Goal: Task Accomplishment & Management: Manage account settings

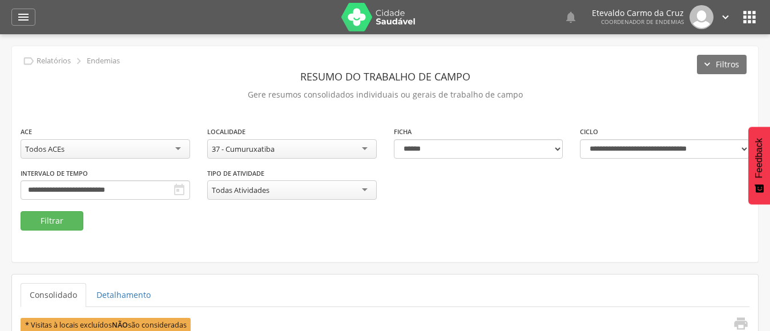
select select "**********"
click at [364, 148] on div "37 - Cumuruxatiba" at bounding box center [291, 148] width 169 height 19
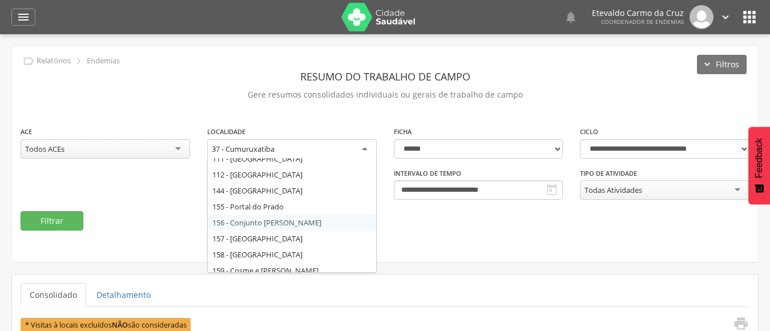
scroll to position [189, 0]
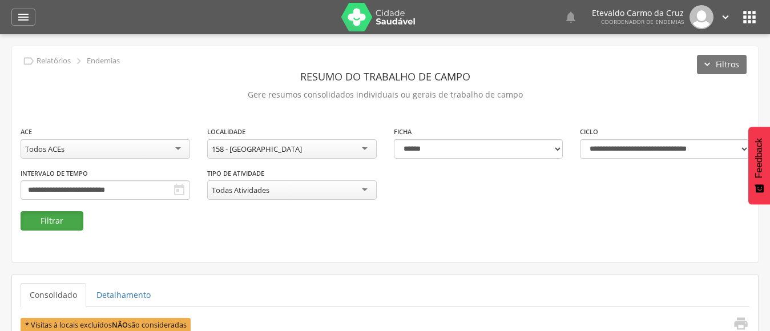
click at [60, 217] on button "Filtrar" at bounding box center [52, 220] width 63 height 19
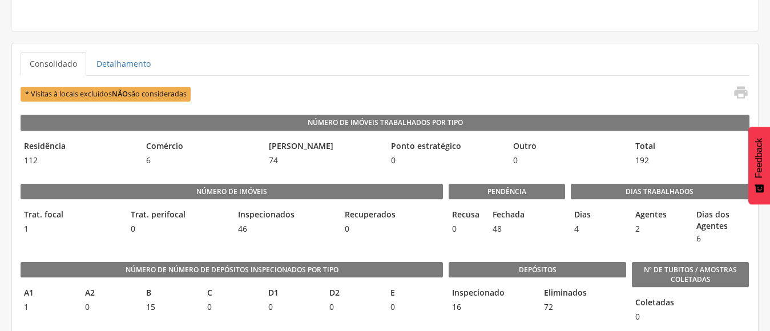
scroll to position [285, 0]
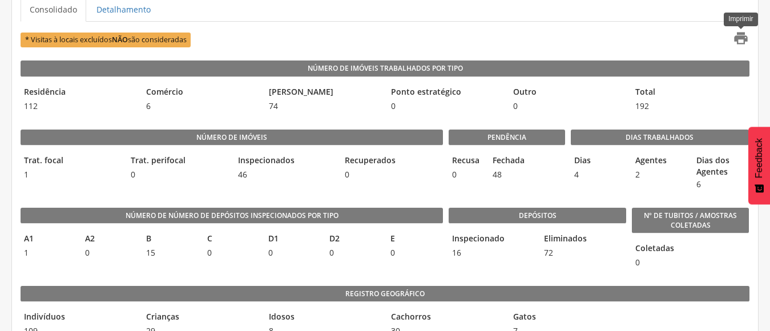
click at [737, 36] on icon "" at bounding box center [741, 38] width 16 height 16
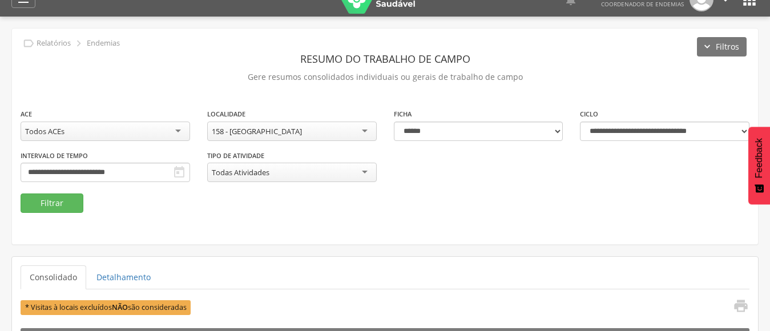
scroll to position [0, 0]
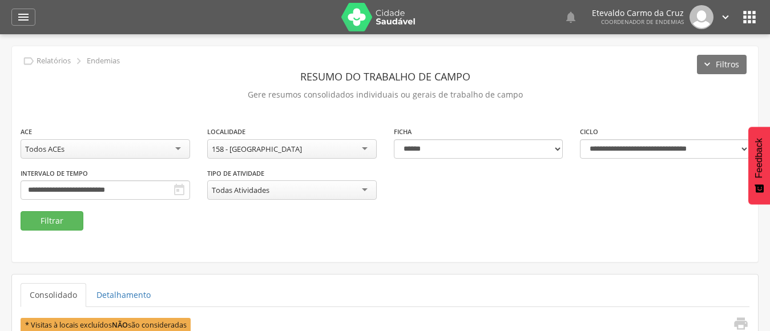
click at [359, 148] on div "158 - [GEOGRAPHIC_DATA]" at bounding box center [291, 148] width 169 height 19
click at [60, 223] on button "Filtrar" at bounding box center [52, 220] width 63 height 19
click at [54, 220] on button "Filtrar" at bounding box center [52, 220] width 63 height 19
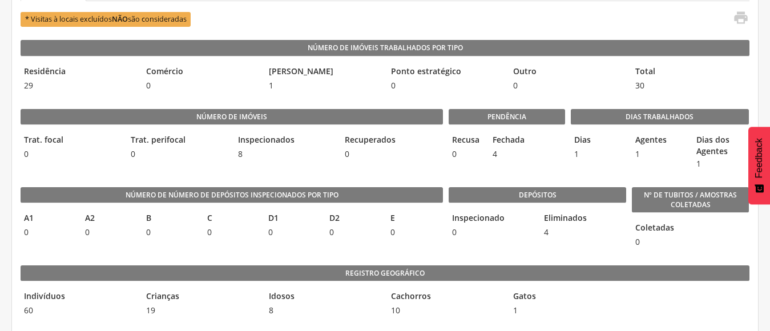
scroll to position [285, 0]
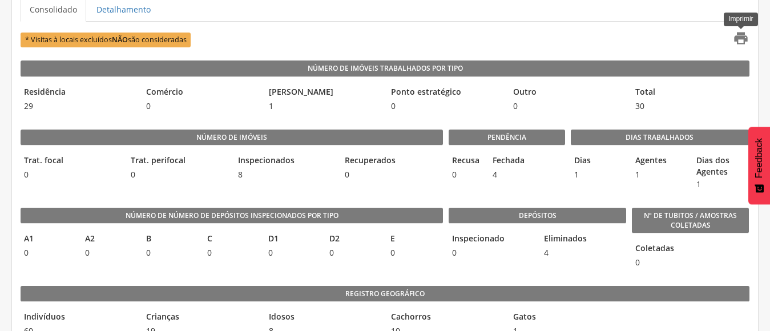
click at [736, 37] on icon "" at bounding box center [741, 38] width 16 height 16
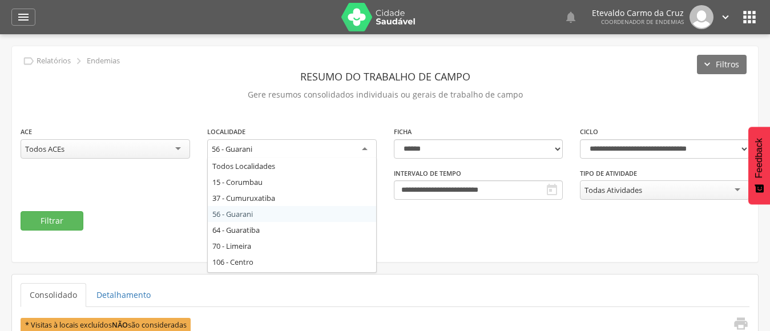
click at [362, 144] on div "56 - Guarani" at bounding box center [291, 149] width 169 height 21
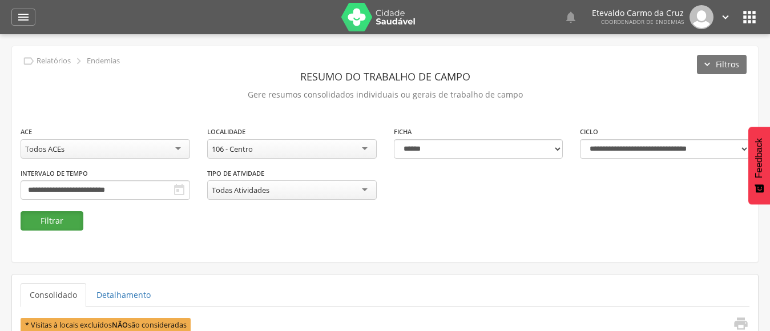
click at [54, 216] on button "Filtrar" at bounding box center [52, 220] width 63 height 19
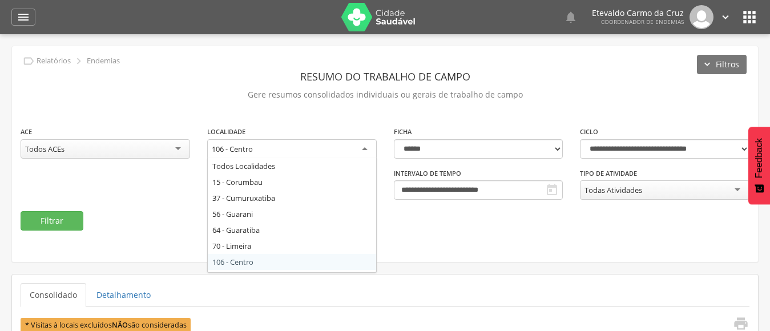
click at [360, 148] on div "106 - Centro" at bounding box center [291, 149] width 169 height 21
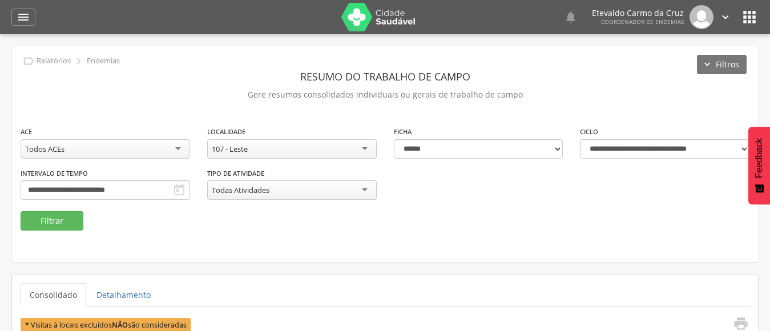
drag, startPoint x: 252, startPoint y: 261, endPoint x: 143, endPoint y: 244, distance: 110.3
click at [46, 219] on button "Filtrar" at bounding box center [52, 220] width 63 height 19
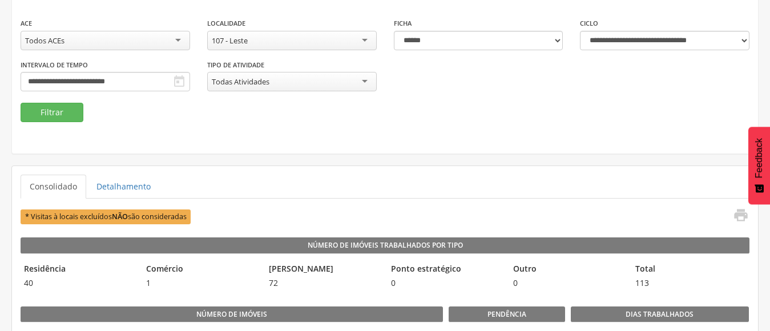
scroll to position [171, 0]
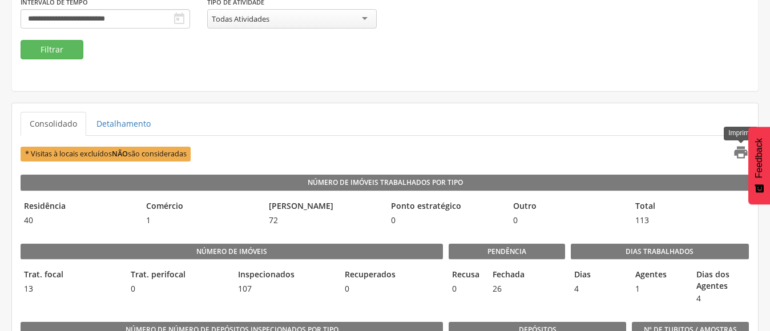
click at [736, 148] on icon "" at bounding box center [741, 152] width 16 height 16
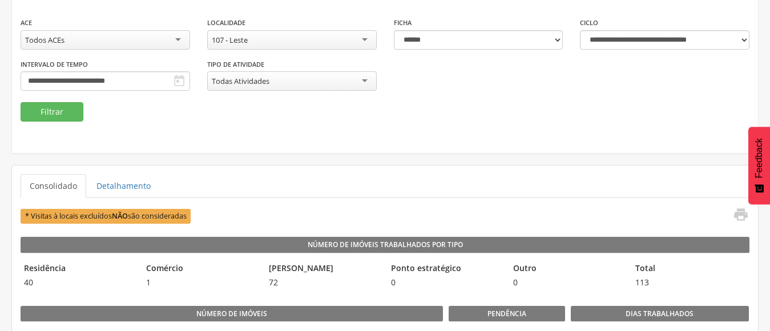
scroll to position [0, 0]
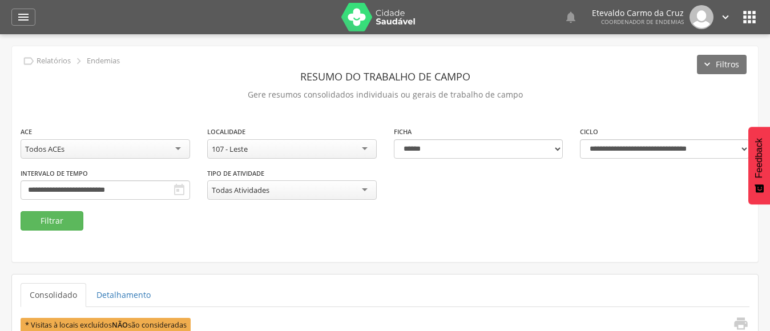
click at [356, 147] on div "107 - Leste" at bounding box center [291, 148] width 169 height 19
click at [63, 221] on button "Filtrar" at bounding box center [52, 220] width 63 height 19
click at [363, 146] on div "108 - [PERSON_NAME]" at bounding box center [291, 148] width 169 height 19
drag, startPoint x: 39, startPoint y: 216, endPoint x: 104, endPoint y: 226, distance: 65.9
click at [40, 216] on button "Filtrar" at bounding box center [52, 220] width 63 height 19
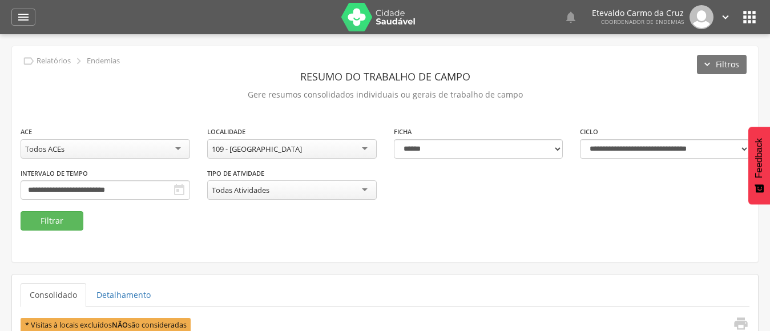
click at [358, 147] on div "109 - [GEOGRAPHIC_DATA]" at bounding box center [291, 148] width 169 height 19
click at [63, 220] on button "Filtrar" at bounding box center [52, 220] width 63 height 19
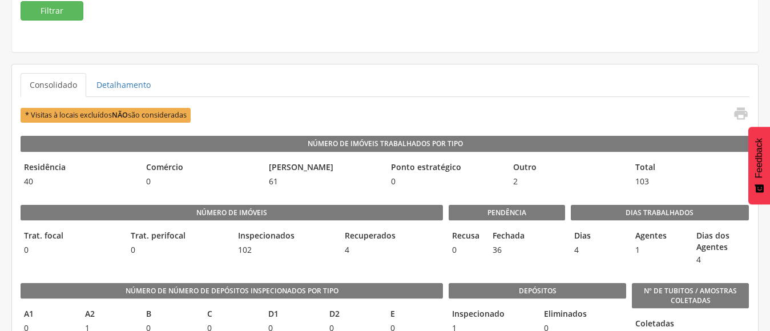
scroll to position [285, 0]
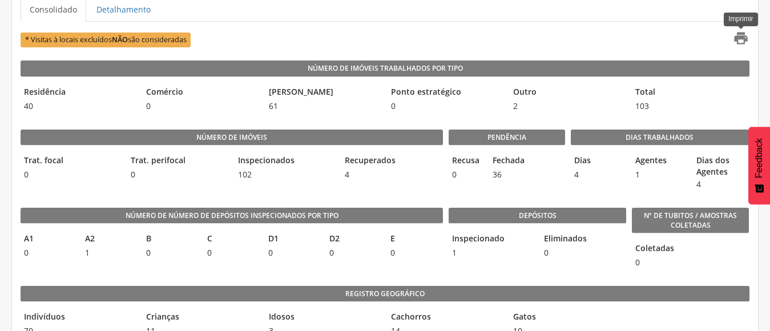
click at [741, 35] on icon "" at bounding box center [741, 38] width 16 height 16
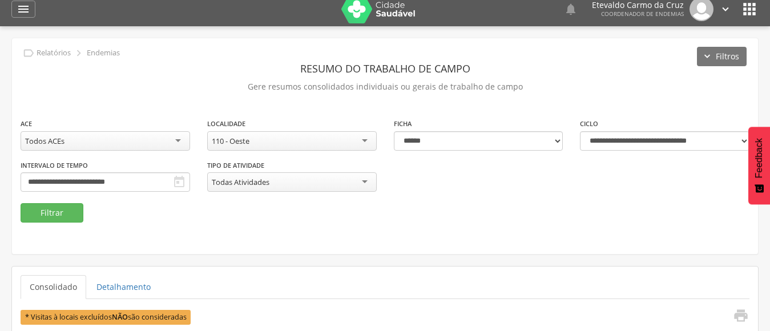
scroll to position [0, 0]
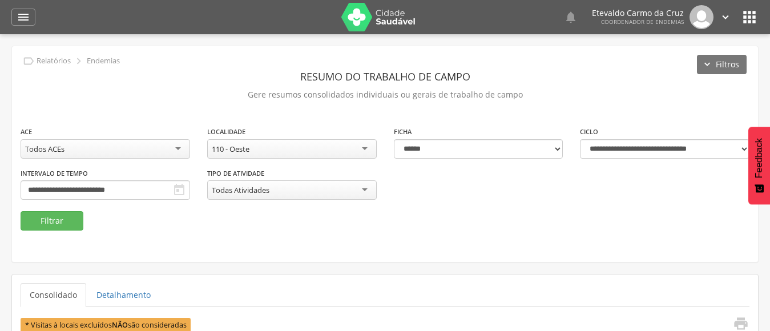
click at [363, 147] on div "110 - Oeste" at bounding box center [291, 148] width 169 height 19
click at [55, 225] on button "Filtrar" at bounding box center [52, 220] width 63 height 19
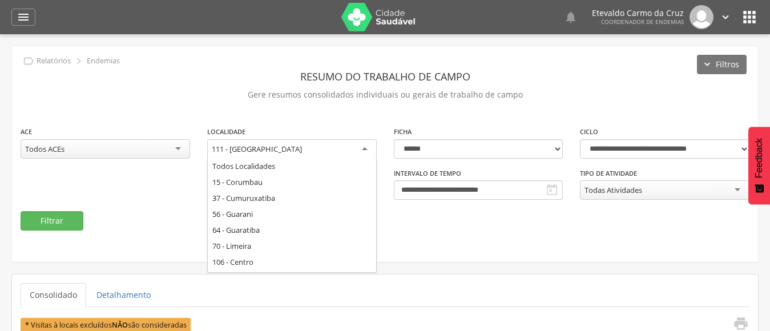
click at [363, 151] on div "111 - [GEOGRAPHIC_DATA]" at bounding box center [291, 149] width 169 height 21
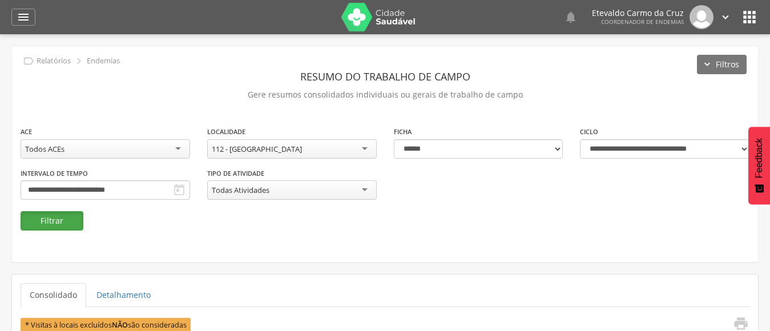
click at [56, 214] on button "Filtrar" at bounding box center [52, 220] width 63 height 19
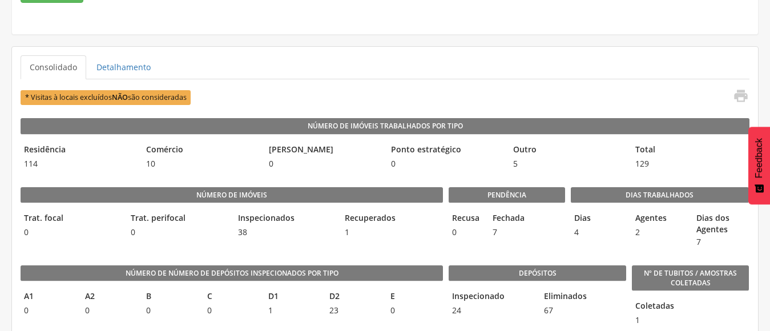
scroll to position [228, 0]
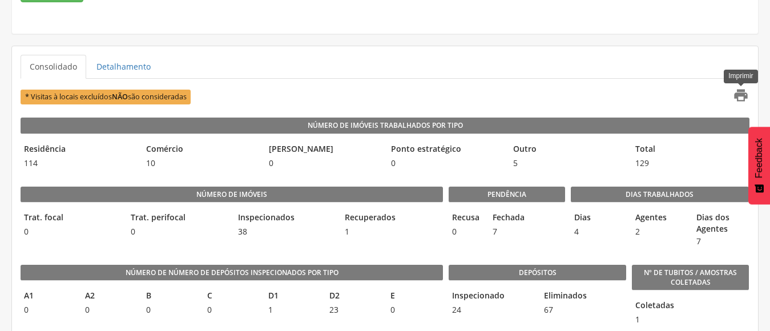
click at [739, 93] on icon "" at bounding box center [741, 95] width 16 height 16
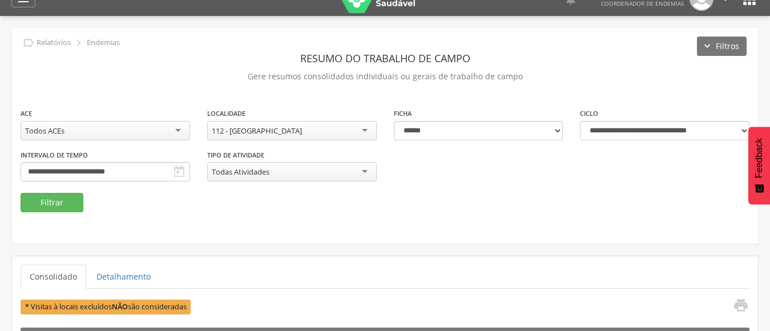
scroll to position [0, 0]
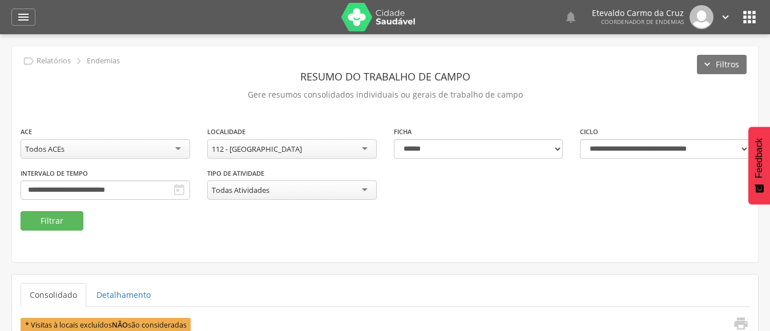
click at [362, 148] on div "112 - [GEOGRAPHIC_DATA]" at bounding box center [291, 148] width 169 height 19
click at [52, 220] on button "Filtrar" at bounding box center [52, 220] width 63 height 19
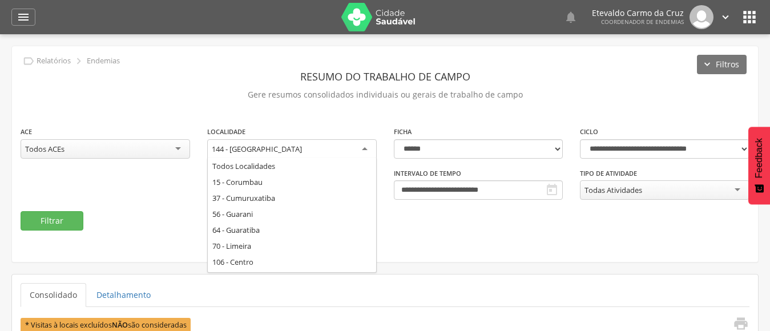
click at [364, 144] on div "144 - [GEOGRAPHIC_DATA]" at bounding box center [291, 149] width 169 height 21
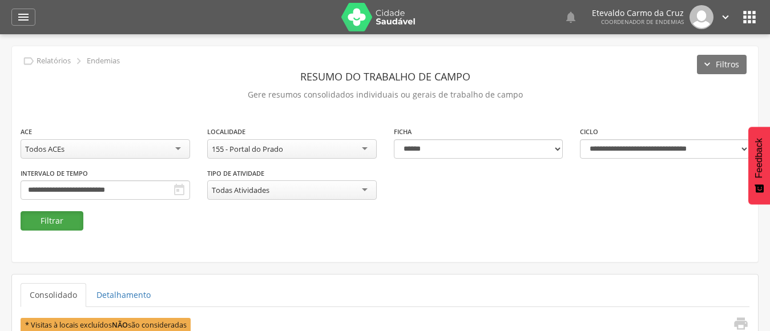
click at [45, 222] on button "Filtrar" at bounding box center [52, 220] width 63 height 19
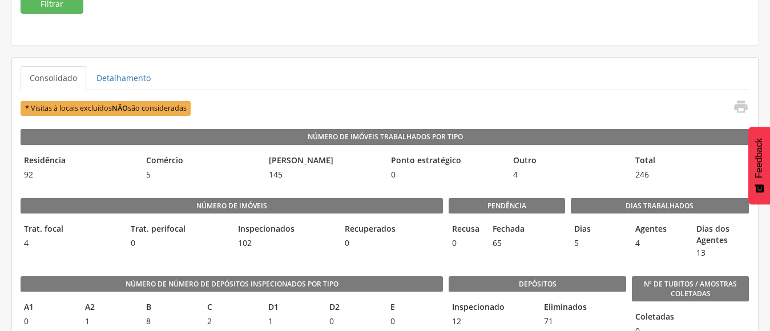
scroll to position [228, 0]
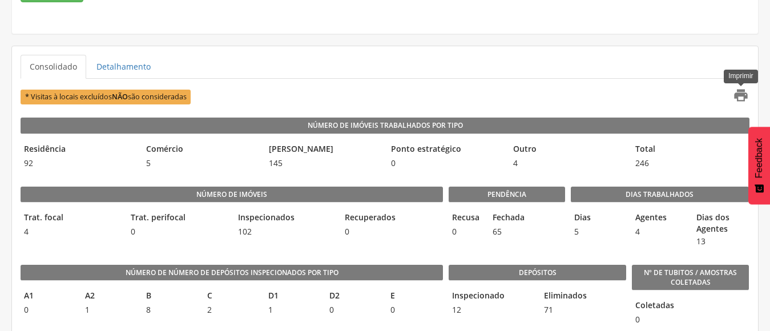
click at [742, 92] on icon "" at bounding box center [741, 95] width 16 height 16
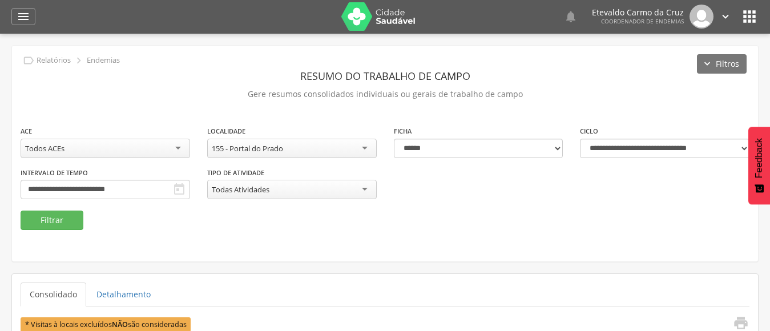
scroll to position [0, 0]
click at [364, 149] on div "155 - Portal do Prado" at bounding box center [291, 148] width 169 height 19
click at [34, 215] on button "Filtrar" at bounding box center [52, 220] width 63 height 19
click at [364, 149] on div "156 - Conjunto [PERSON_NAME]" at bounding box center [291, 148] width 169 height 19
click at [46, 220] on button "Filtrar" at bounding box center [52, 220] width 63 height 19
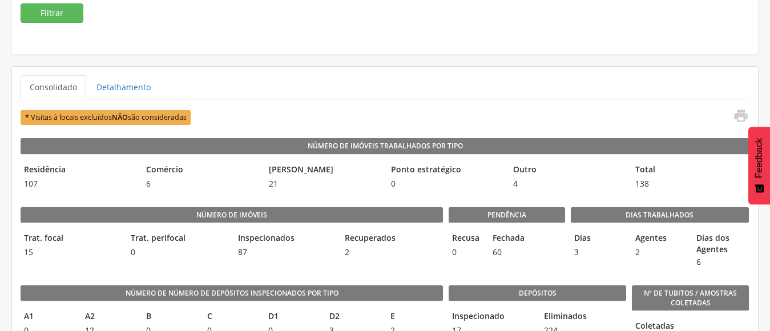
scroll to position [228, 0]
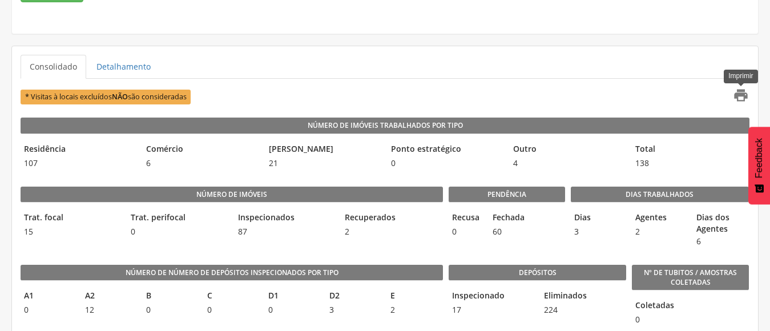
click at [740, 95] on icon "" at bounding box center [741, 95] width 16 height 16
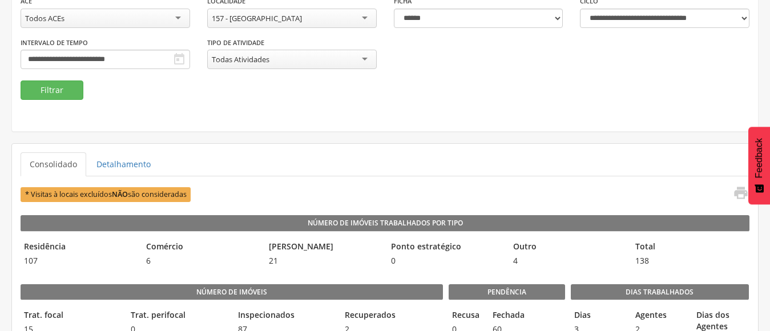
scroll to position [0, 0]
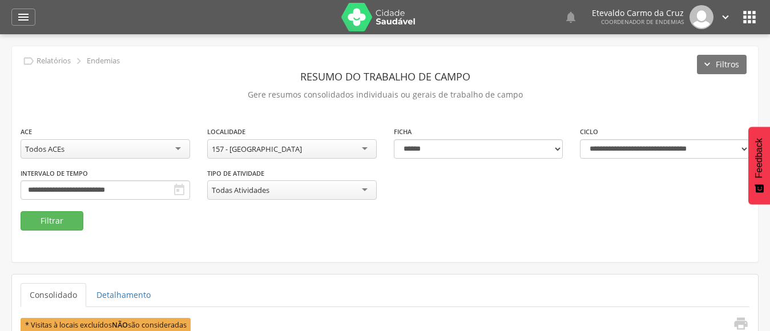
click at [362, 151] on div "157 - [GEOGRAPHIC_DATA]" at bounding box center [291, 148] width 169 height 19
click at [44, 223] on button "Filtrar" at bounding box center [52, 220] width 63 height 19
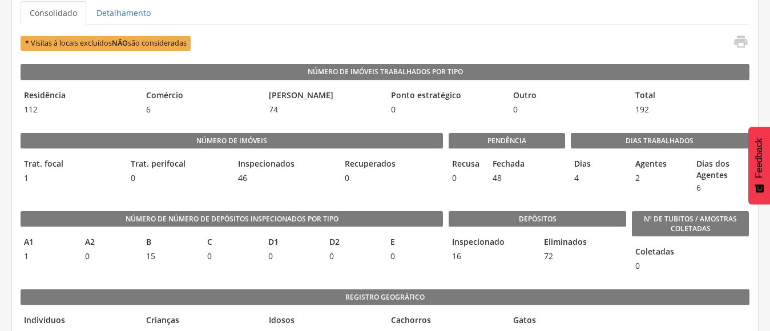
scroll to position [285, 0]
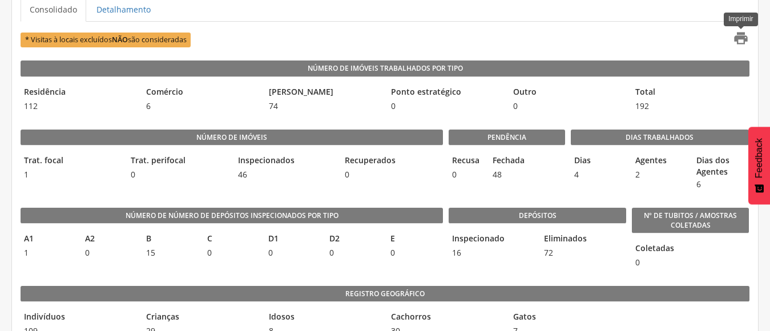
click at [738, 34] on icon "" at bounding box center [741, 38] width 16 height 16
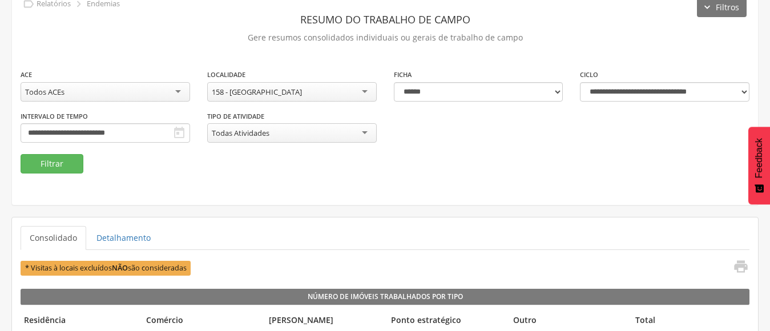
scroll to position [0, 0]
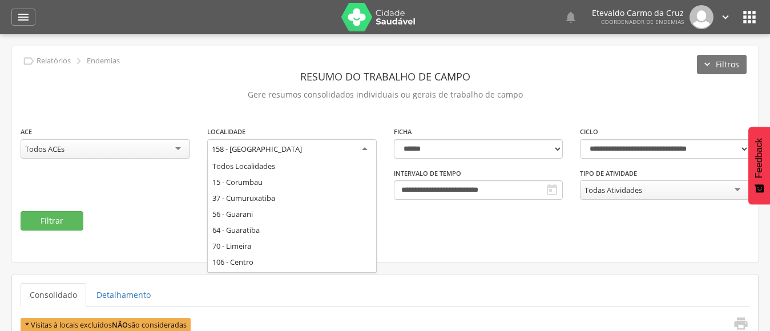
click at [360, 146] on div "158 - [GEOGRAPHIC_DATA]" at bounding box center [291, 149] width 169 height 21
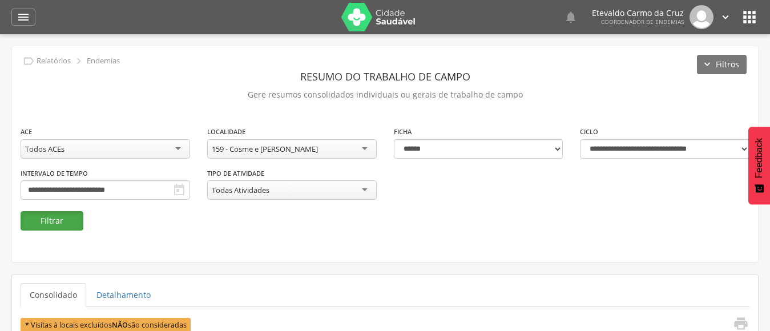
click at [58, 219] on button "Filtrar" at bounding box center [52, 220] width 63 height 19
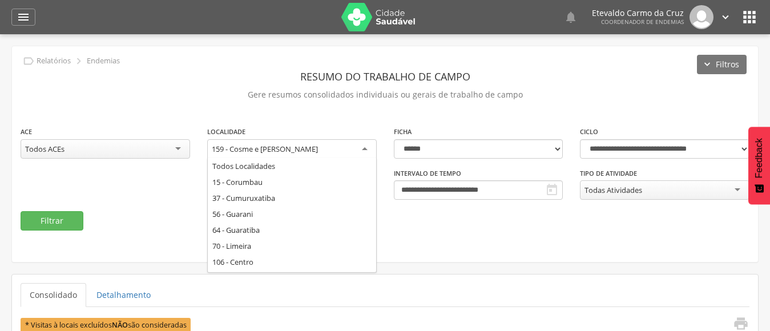
click at [362, 149] on div "159 - Cosme e [PERSON_NAME]" at bounding box center [291, 149] width 169 height 21
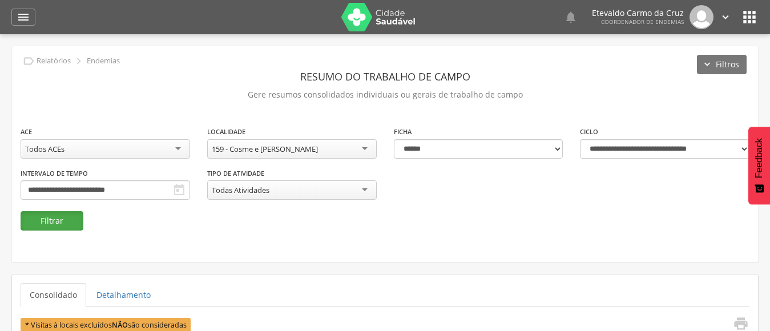
click at [57, 217] on button "Filtrar" at bounding box center [52, 220] width 63 height 19
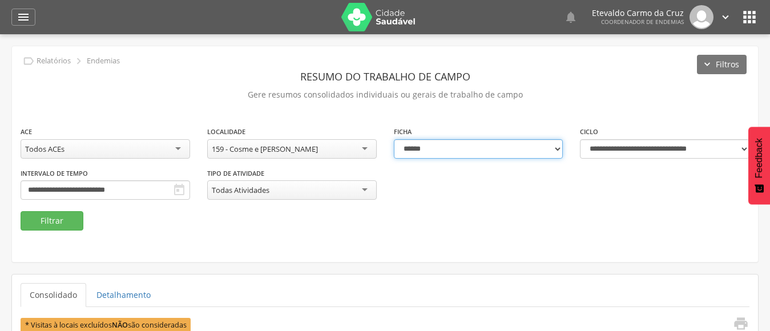
click at [556, 147] on select "**********" at bounding box center [478, 148] width 169 height 19
select select "*"
click at [394, 139] on select "**********" at bounding box center [478, 148] width 169 height 19
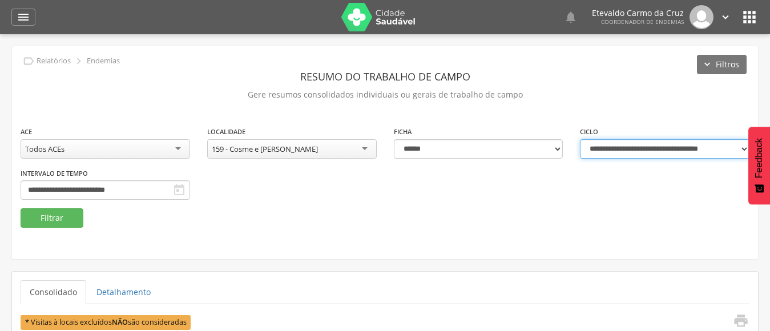
click at [740, 146] on select "**********" at bounding box center [664, 148] width 169 height 19
select select "**********"
click at [580, 139] on select "**********" at bounding box center [664, 148] width 169 height 19
type input "**********"
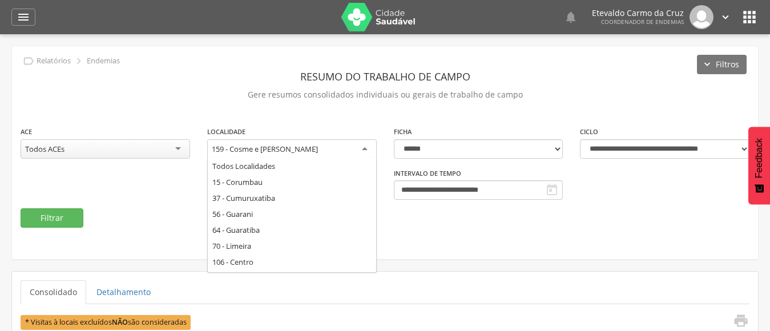
click at [363, 151] on div "159 - Cosme e [PERSON_NAME]" at bounding box center [291, 149] width 169 height 21
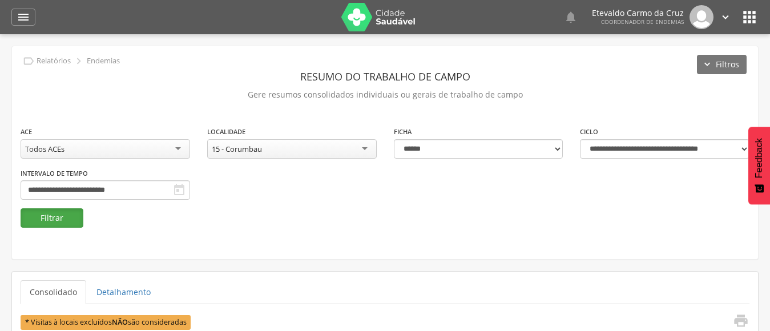
click at [62, 219] on button "Filtrar" at bounding box center [52, 217] width 63 height 19
click at [364, 150] on div "15 - Corumbau" at bounding box center [291, 148] width 169 height 19
click at [42, 214] on button "Filtrar" at bounding box center [52, 217] width 63 height 19
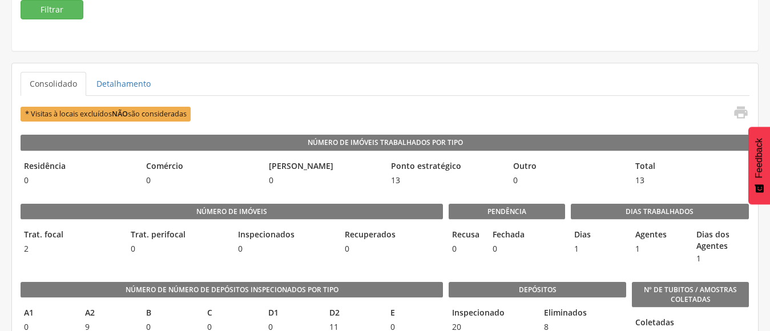
scroll to position [228, 0]
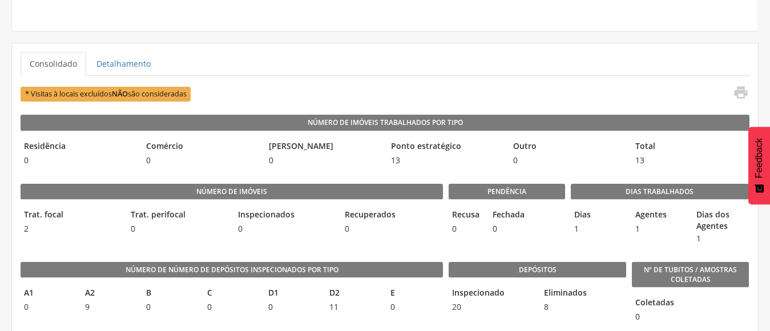
click at [732, 90] on link "" at bounding box center [737, 93] width 23 height 19
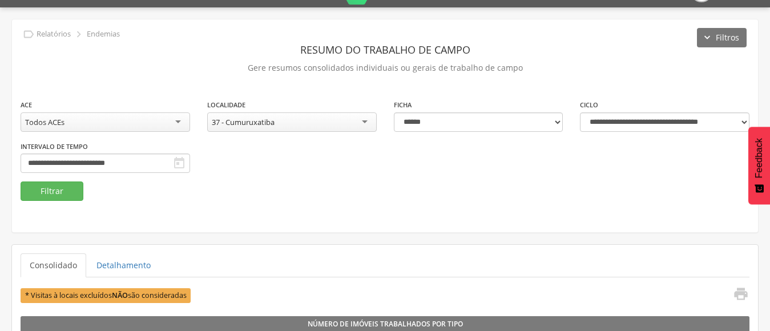
scroll to position [0, 0]
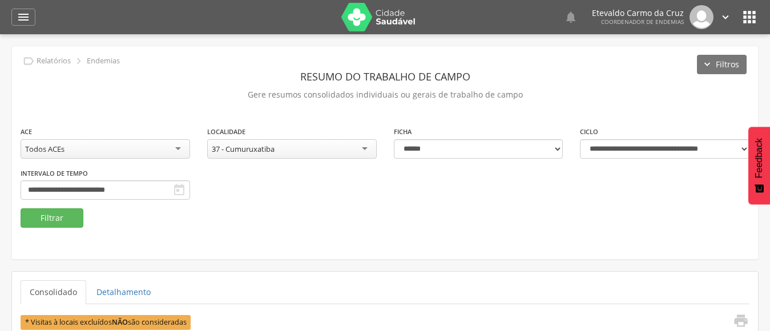
click at [358, 147] on div "37 - Cumuruxatiba" at bounding box center [291, 148] width 169 height 19
click at [57, 216] on button "Filtrar" at bounding box center [52, 217] width 63 height 19
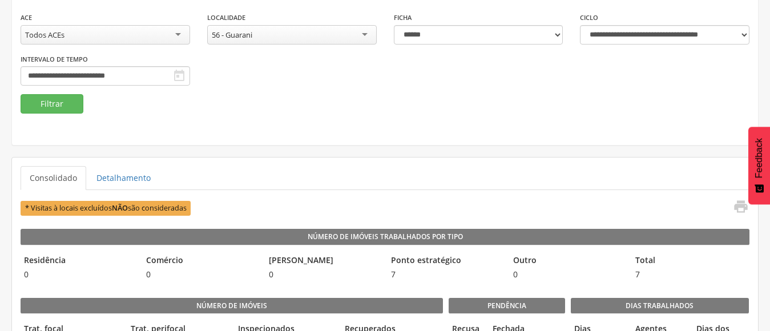
scroll to position [171, 0]
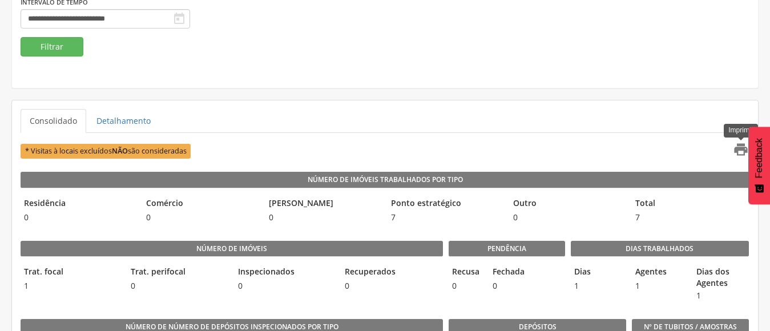
click at [738, 150] on icon "" at bounding box center [741, 150] width 16 height 16
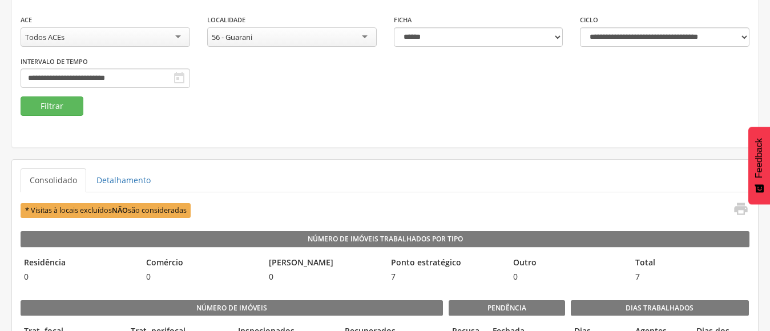
scroll to position [0, 0]
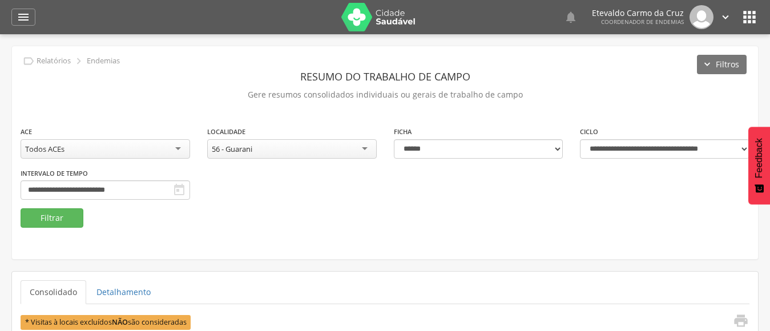
click at [363, 147] on div "56 - Guarani" at bounding box center [291, 148] width 169 height 19
click at [44, 223] on button "Filtrar" at bounding box center [52, 217] width 63 height 19
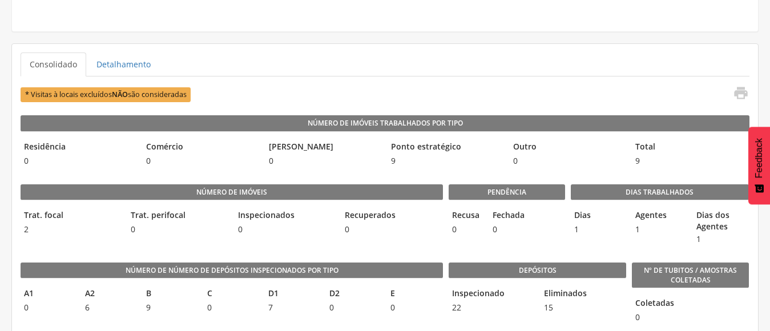
scroll to position [228, 0]
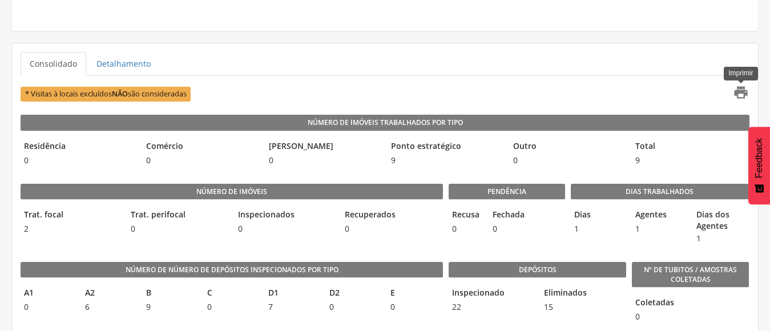
click at [738, 91] on icon "" at bounding box center [741, 92] width 16 height 16
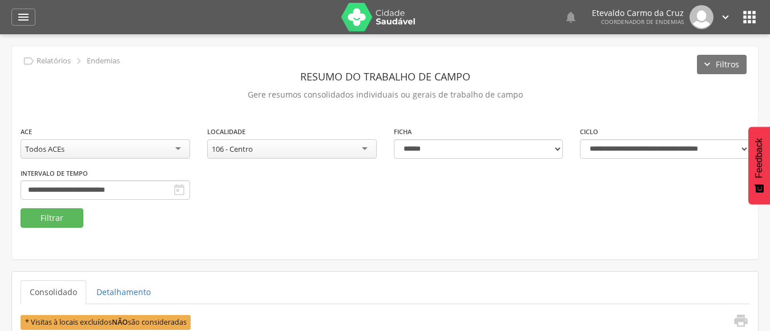
click at [364, 148] on div "106 - Centro" at bounding box center [291, 148] width 169 height 19
click at [50, 216] on button "Filtrar" at bounding box center [52, 217] width 63 height 19
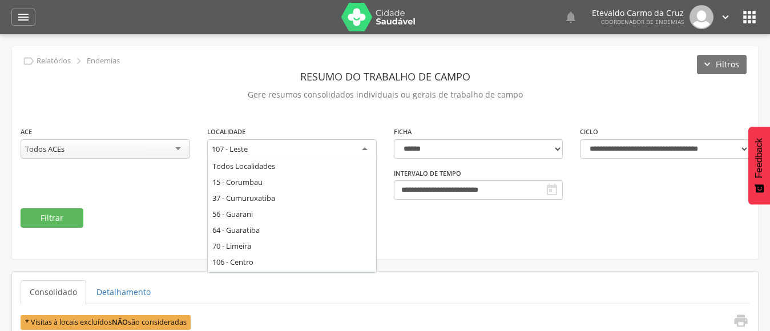
drag, startPoint x: 360, startPoint y: 150, endPoint x: 358, endPoint y: 160, distance: 10.9
click at [360, 155] on div "107 - Leste" at bounding box center [291, 149] width 169 height 21
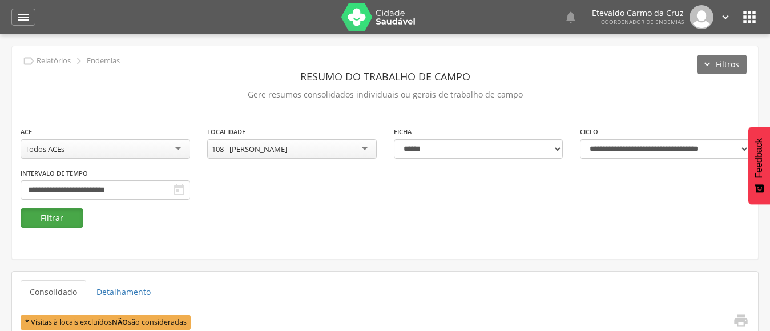
click at [58, 214] on button "Filtrar" at bounding box center [52, 217] width 63 height 19
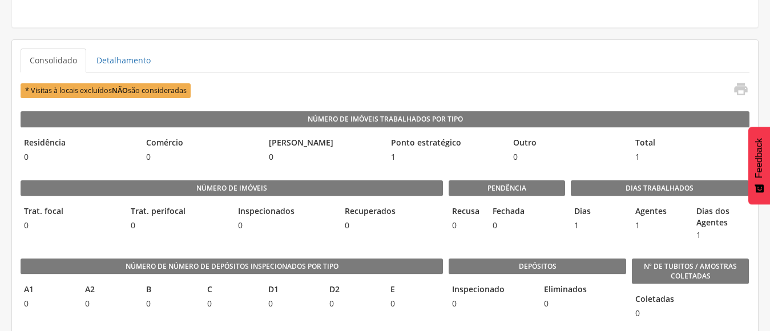
scroll to position [285, 0]
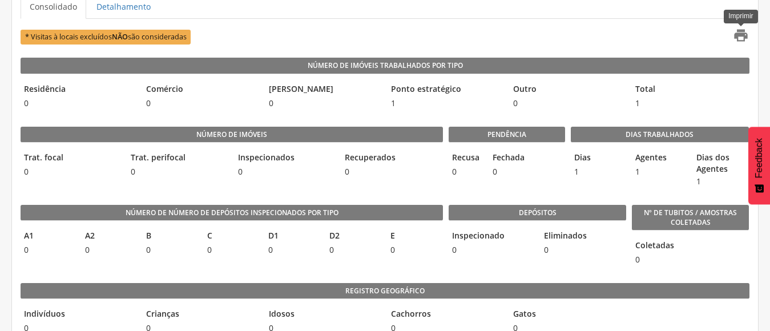
click at [738, 35] on icon "" at bounding box center [741, 35] width 16 height 16
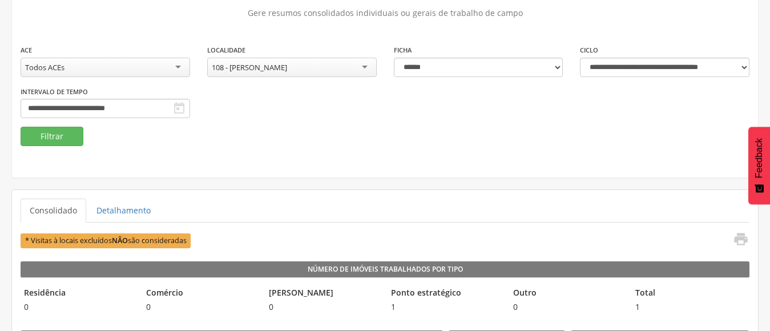
scroll to position [57, 0]
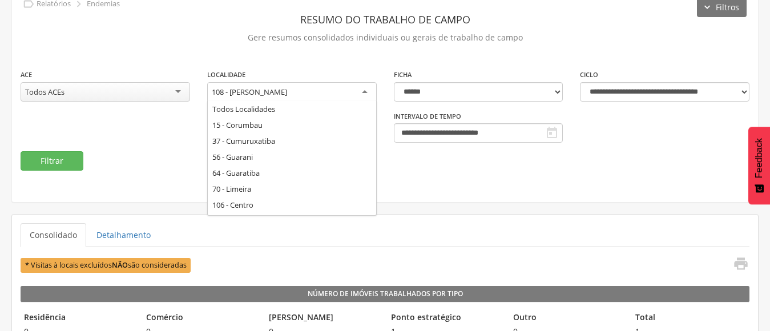
click at [360, 90] on div "108 - [PERSON_NAME]" at bounding box center [291, 92] width 169 height 21
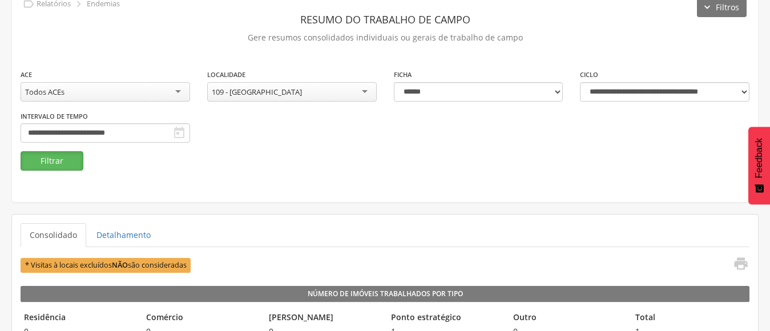
click at [45, 155] on button "Filtrar" at bounding box center [52, 160] width 63 height 19
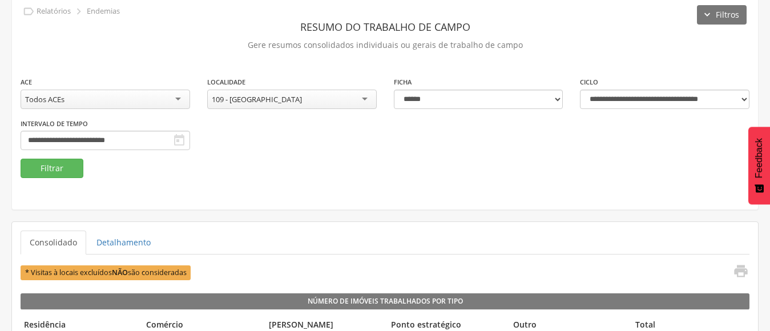
scroll to position [57, 0]
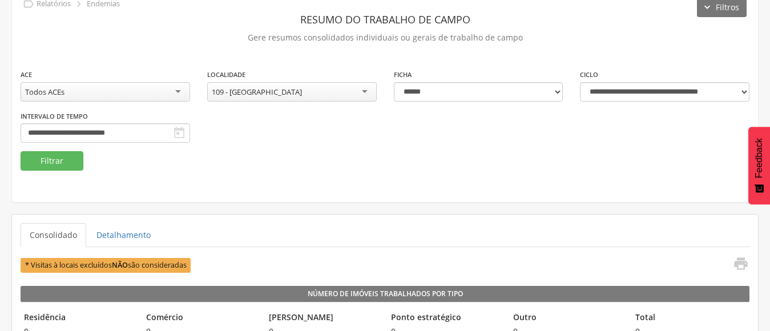
click at [365, 90] on div "109 - [GEOGRAPHIC_DATA]" at bounding box center [291, 91] width 169 height 19
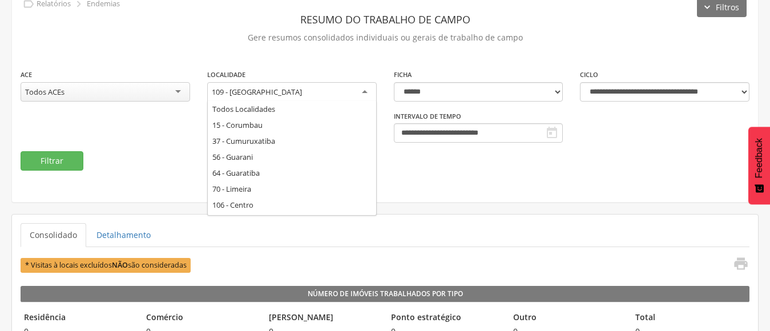
scroll to position [0, 0]
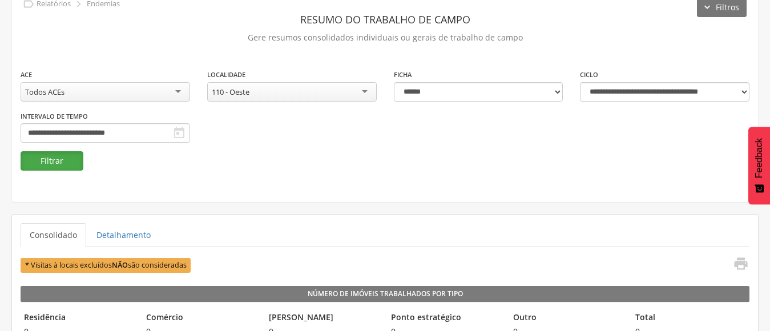
click at [61, 163] on button "Filtrar" at bounding box center [52, 160] width 63 height 19
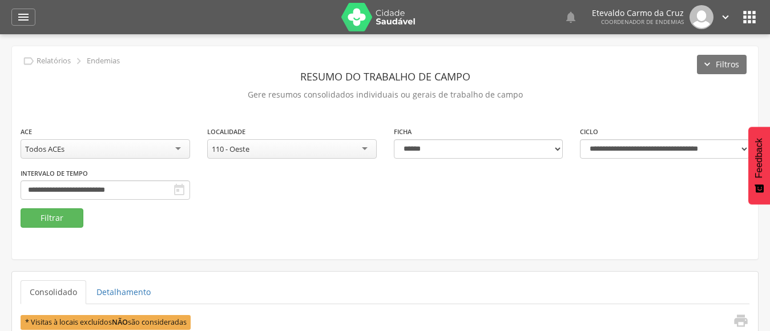
click at [359, 147] on div "110 - Oeste" at bounding box center [291, 148] width 169 height 19
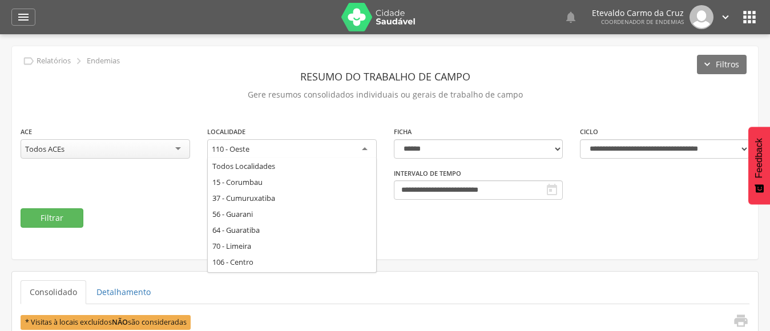
drag, startPoint x: 259, startPoint y: 264, endPoint x: 237, endPoint y: 263, distance: 21.2
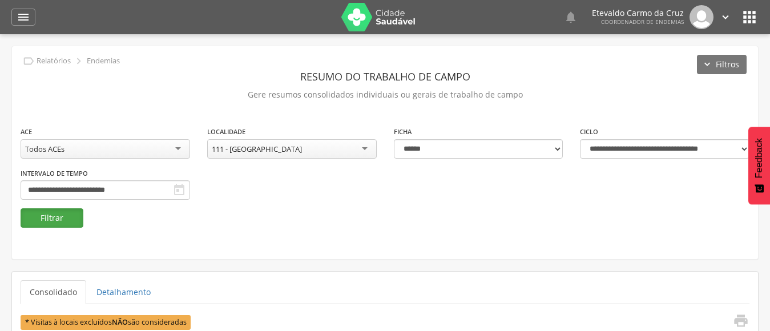
click at [53, 223] on button "Filtrar" at bounding box center [52, 217] width 63 height 19
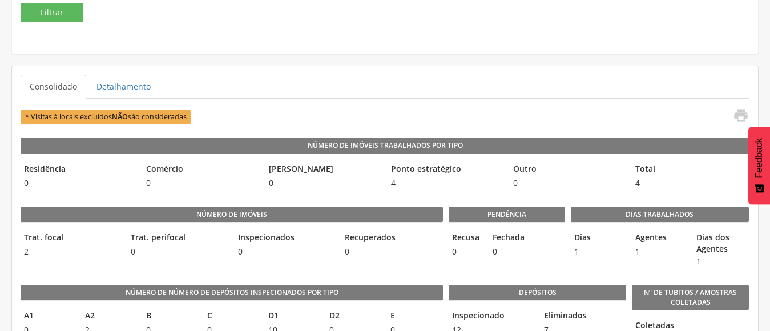
scroll to position [228, 0]
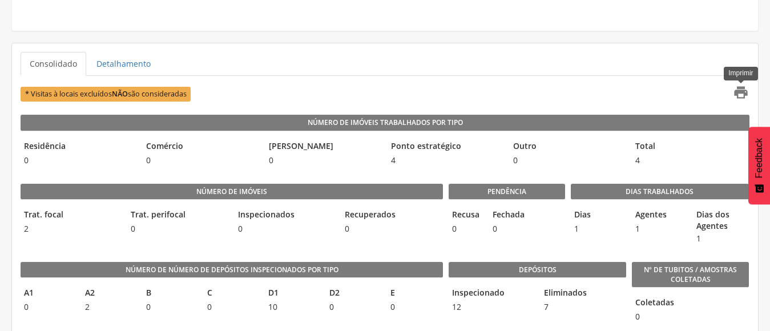
click at [740, 85] on icon "" at bounding box center [741, 92] width 16 height 16
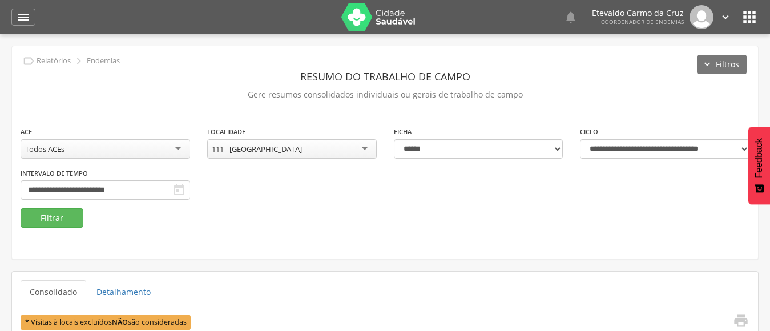
click at [359, 147] on div "111 - [GEOGRAPHIC_DATA]" at bounding box center [291, 148] width 169 height 19
drag, startPoint x: 41, startPoint y: 215, endPoint x: 107, endPoint y: 211, distance: 66.3
click at [41, 215] on button "Filtrar" at bounding box center [52, 217] width 63 height 19
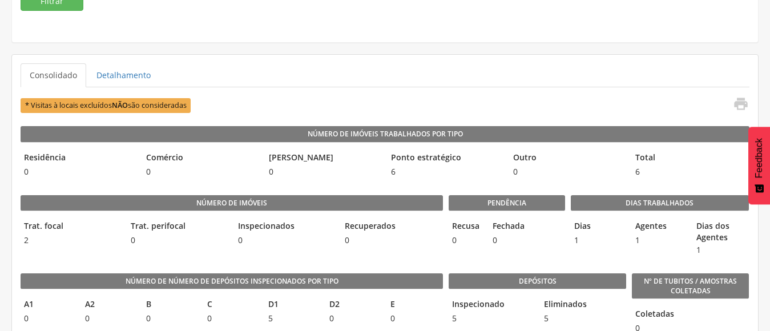
scroll to position [228, 0]
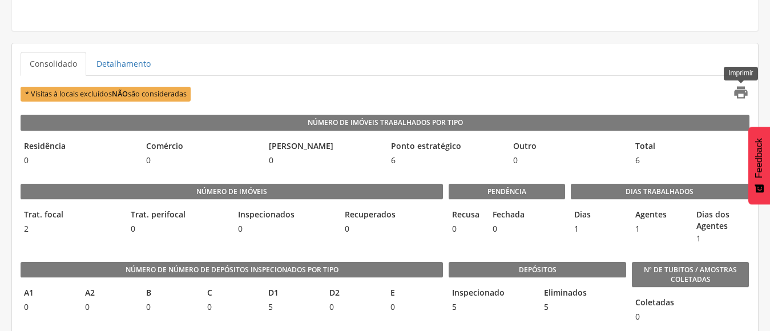
click at [739, 94] on icon "" at bounding box center [741, 92] width 16 height 16
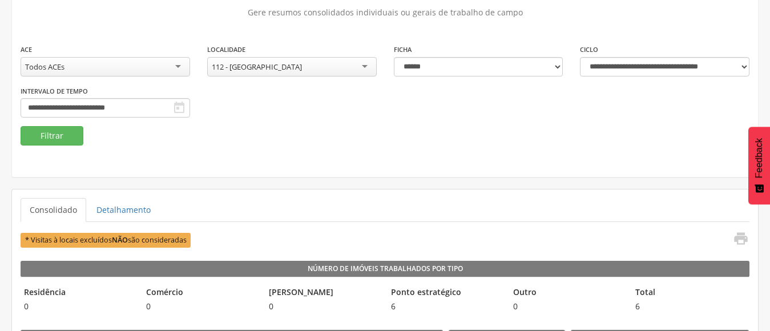
scroll to position [0, 0]
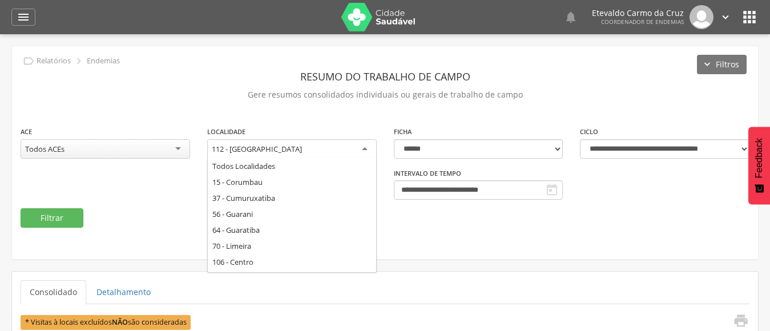
click at [364, 148] on div "112 - [GEOGRAPHIC_DATA]" at bounding box center [291, 149] width 169 height 21
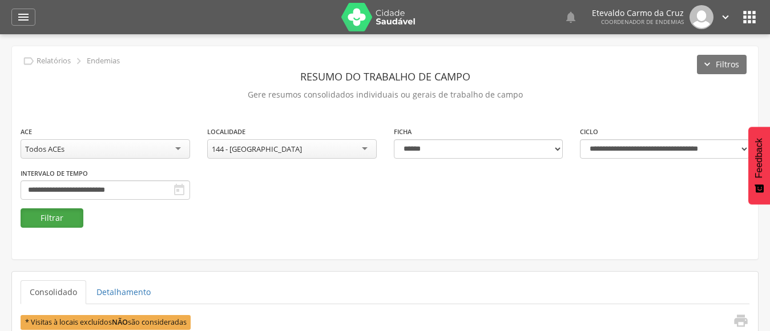
click at [61, 218] on button "Filtrar" at bounding box center [52, 217] width 63 height 19
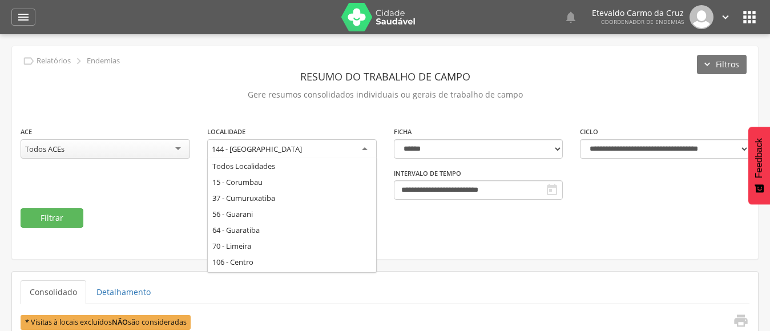
click at [363, 148] on div "144 - [GEOGRAPHIC_DATA]" at bounding box center [291, 149] width 169 height 21
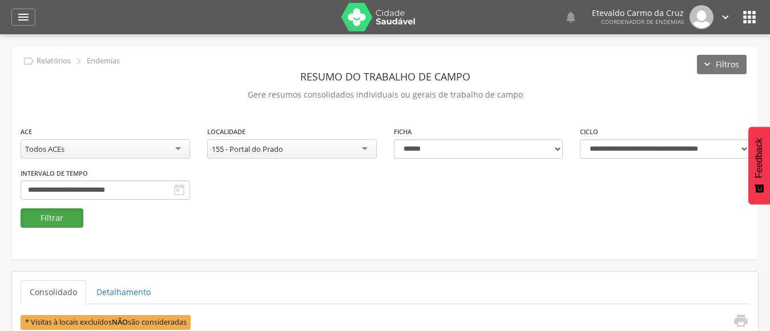
click at [55, 220] on button "Filtrar" at bounding box center [52, 217] width 63 height 19
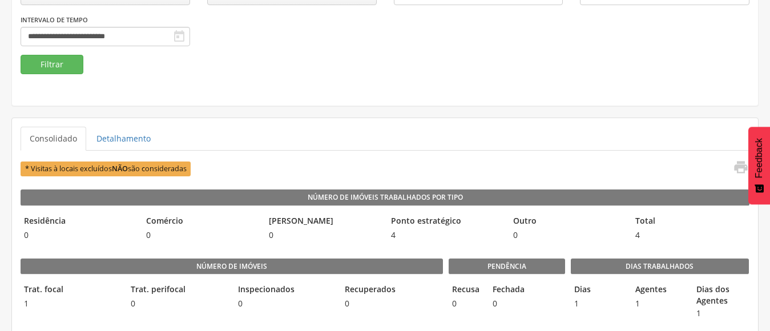
scroll to position [171, 0]
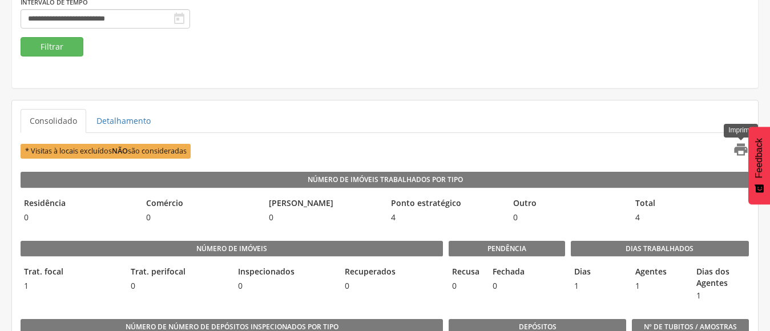
click at [740, 150] on icon "" at bounding box center [741, 150] width 16 height 16
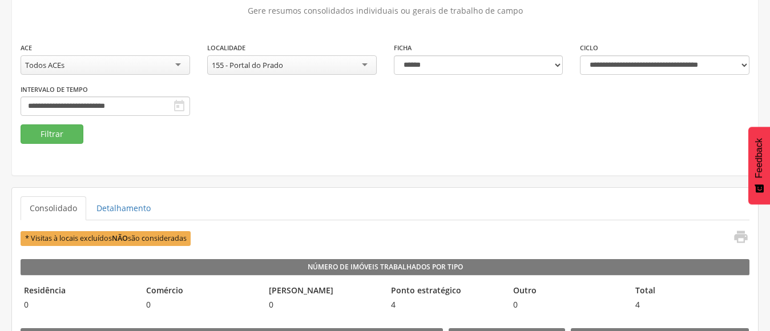
scroll to position [0, 0]
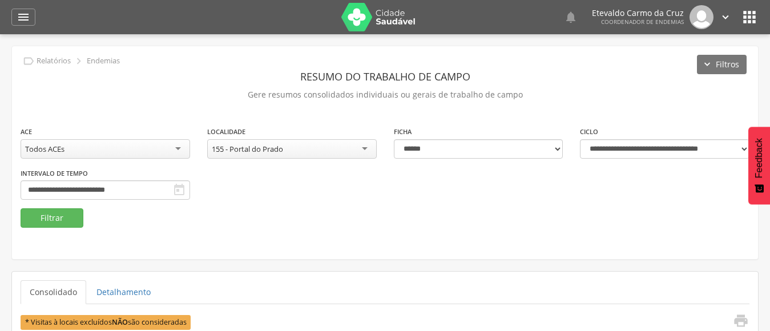
click at [362, 148] on div "155 - Portal do Prado" at bounding box center [291, 148] width 169 height 19
click at [41, 217] on button "Filtrar" at bounding box center [52, 217] width 63 height 19
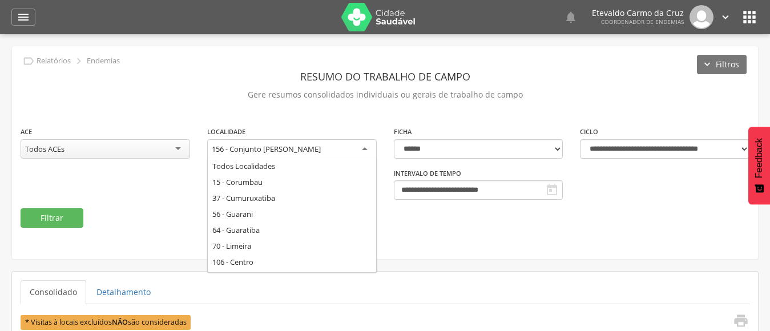
click at [361, 147] on div "156 - Conjunto [PERSON_NAME]" at bounding box center [291, 149] width 169 height 21
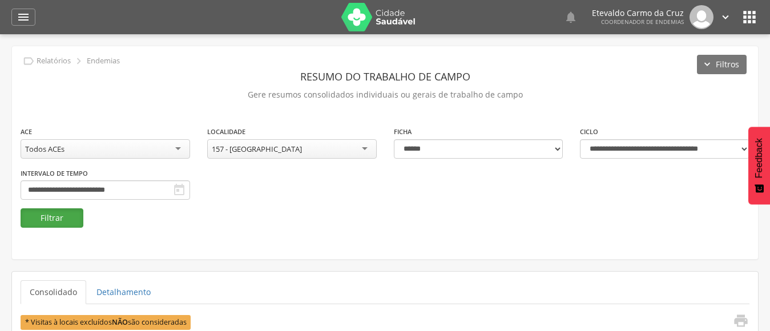
click at [35, 213] on button "Filtrar" at bounding box center [52, 217] width 63 height 19
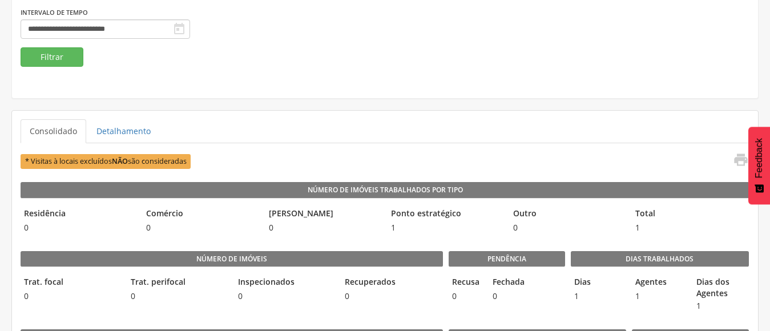
scroll to position [171, 0]
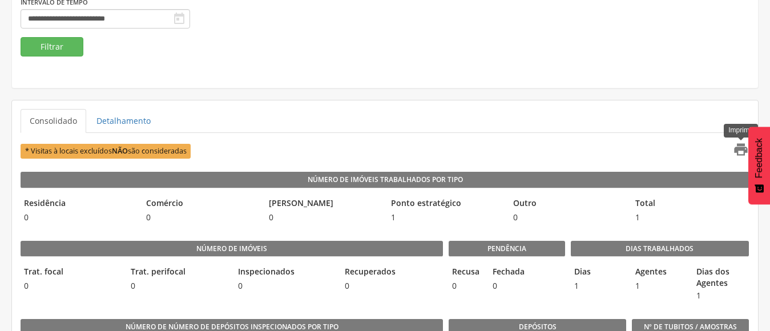
click at [741, 150] on icon "" at bounding box center [741, 150] width 16 height 16
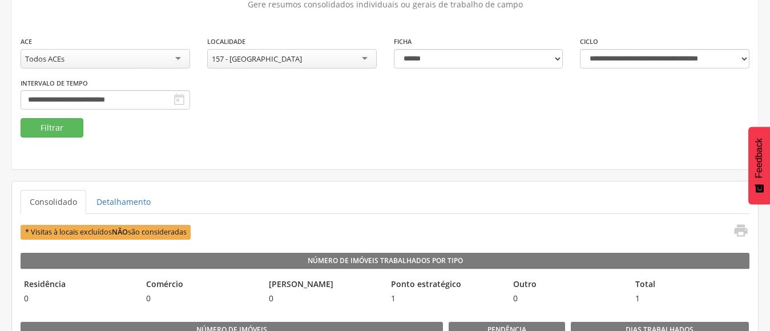
scroll to position [0, 0]
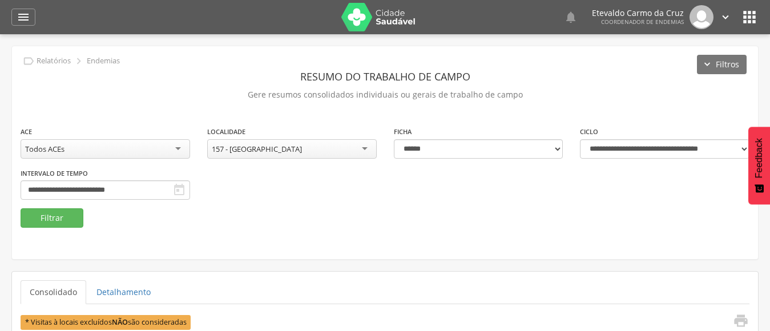
click at [357, 144] on div "157 - [GEOGRAPHIC_DATA]" at bounding box center [291, 148] width 169 height 19
click at [48, 215] on button "Filtrar" at bounding box center [52, 217] width 63 height 19
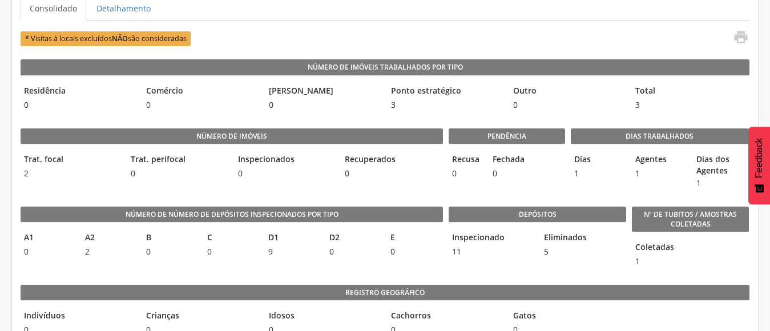
scroll to position [285, 0]
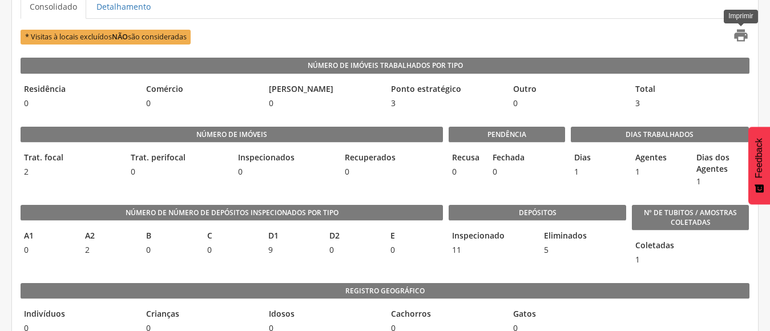
click at [740, 34] on icon "" at bounding box center [741, 35] width 16 height 16
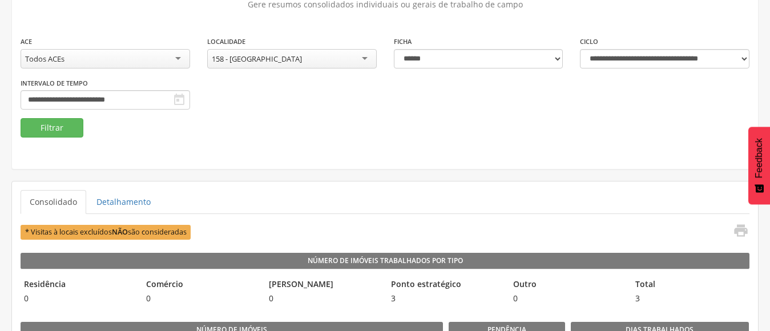
scroll to position [57, 0]
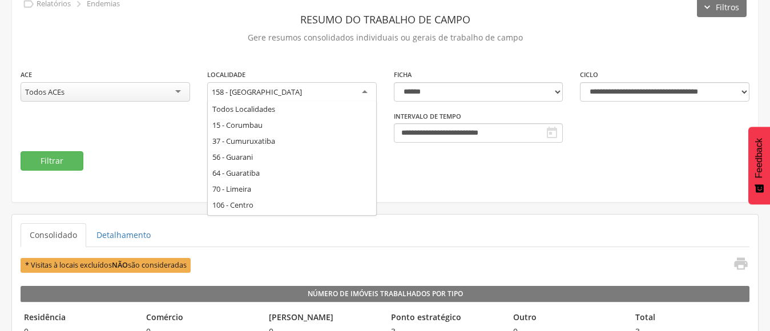
click at [362, 92] on div "158 - [GEOGRAPHIC_DATA]" at bounding box center [291, 92] width 169 height 21
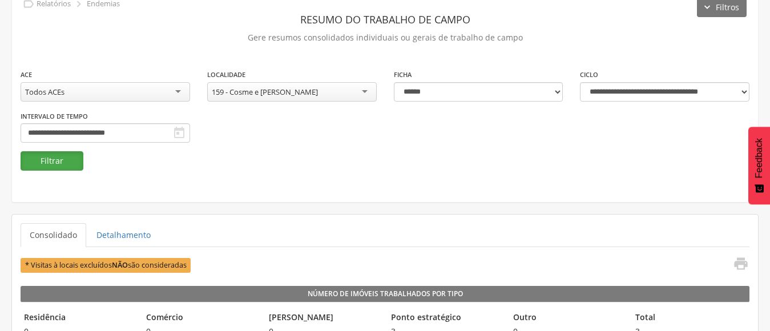
click at [43, 154] on button "Filtrar" at bounding box center [52, 160] width 63 height 19
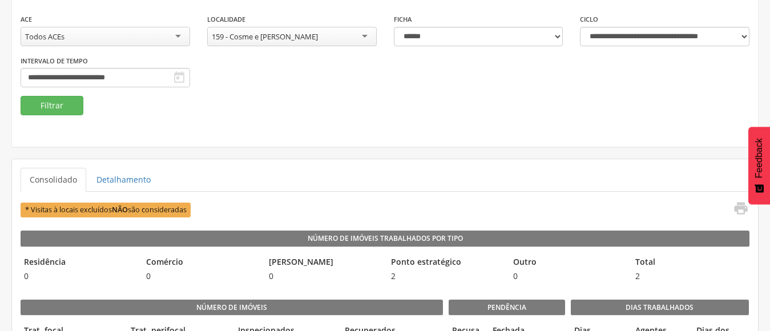
scroll to position [171, 0]
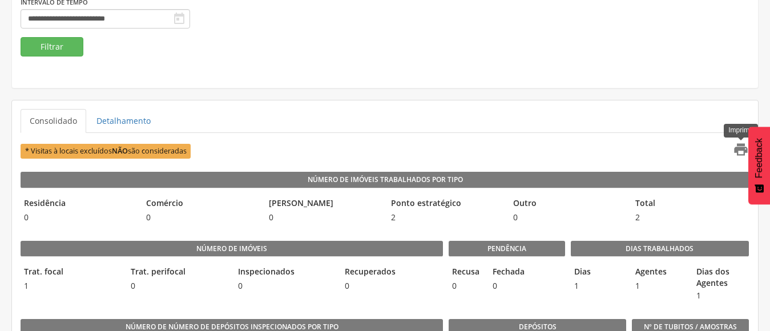
click at [742, 150] on icon "" at bounding box center [741, 150] width 16 height 16
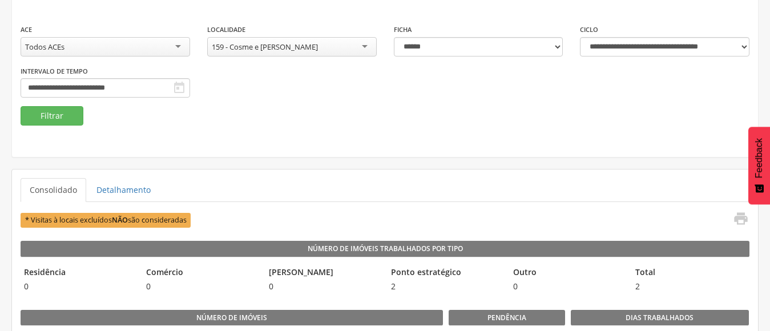
scroll to position [0, 0]
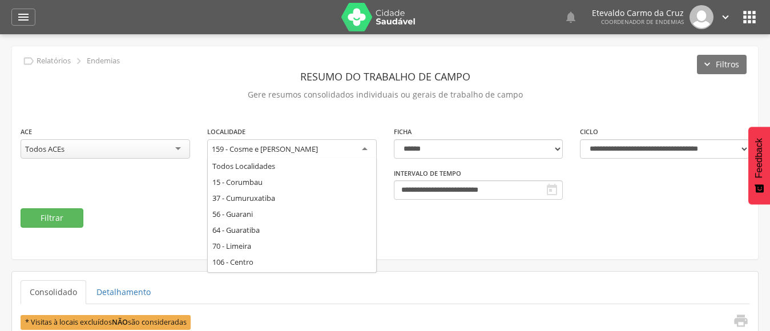
click at [365, 150] on div "159 - Cosme e [PERSON_NAME]" at bounding box center [291, 149] width 169 height 21
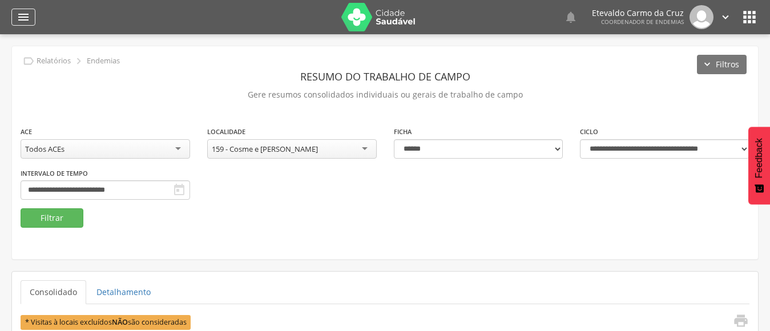
click at [26, 18] on icon "" at bounding box center [24, 17] width 14 height 14
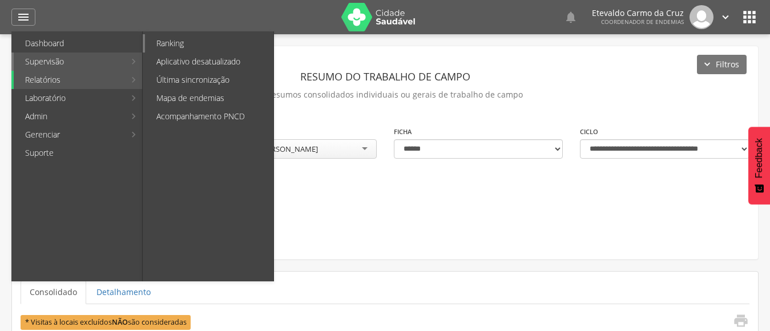
click at [181, 47] on link "Ranking" at bounding box center [209, 43] width 128 height 18
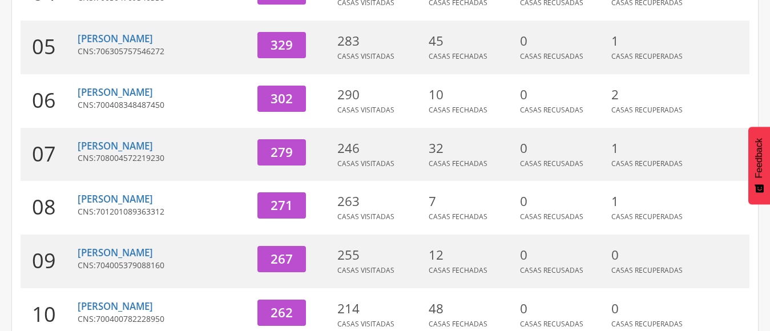
scroll to position [462, 0]
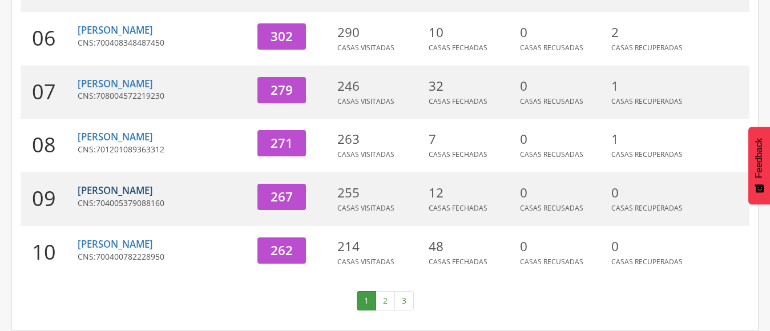
click at [120, 190] on link "[PERSON_NAME]" at bounding box center [115, 190] width 75 height 13
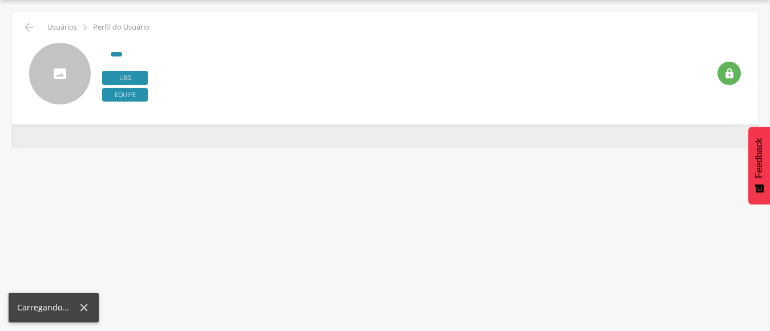
scroll to position [34, 0]
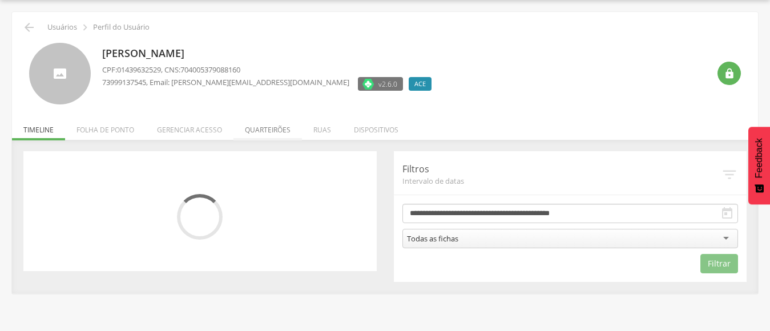
click at [263, 132] on li "Quarteirões" at bounding box center [267, 127] width 68 height 27
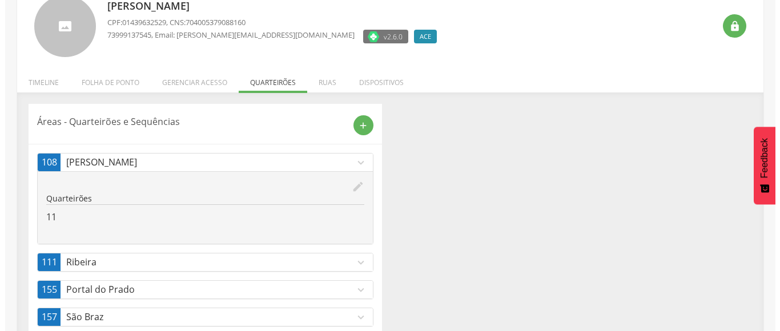
scroll to position [164, 0]
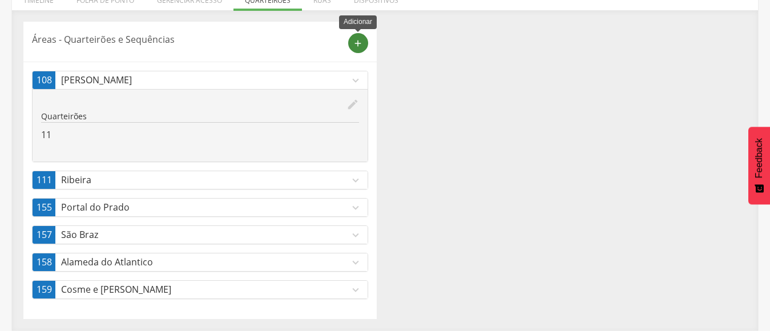
click at [360, 39] on icon "add" at bounding box center [358, 43] width 10 height 10
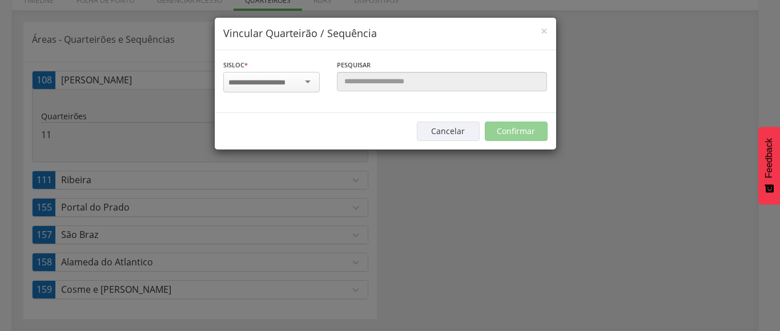
click at [298, 83] on input "select-one" at bounding box center [264, 83] width 72 height 10
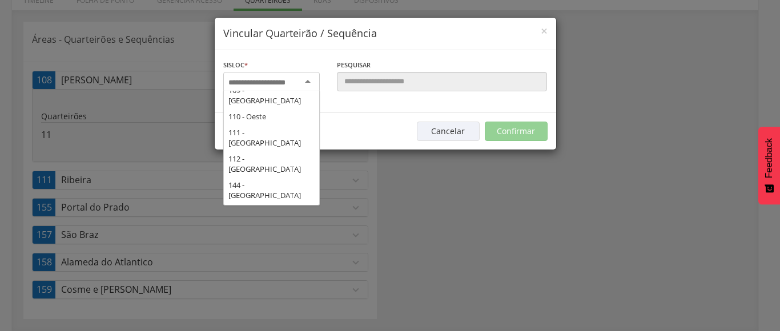
scroll to position [171, 0]
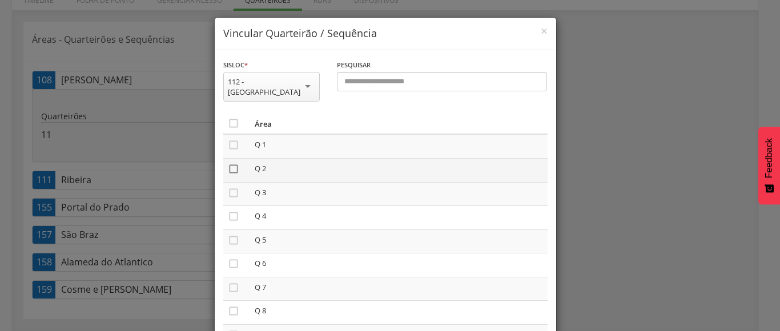
click at [228, 163] on icon "" at bounding box center [233, 168] width 11 height 11
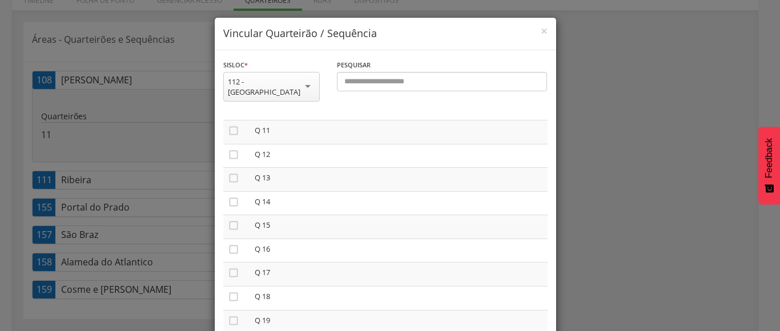
scroll to position [285, 0]
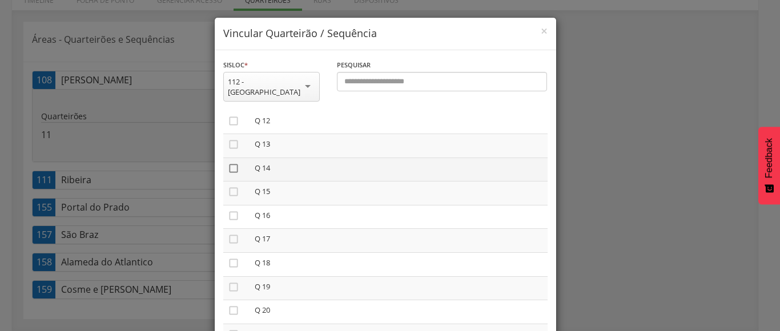
click at [228, 163] on icon "" at bounding box center [233, 168] width 11 height 11
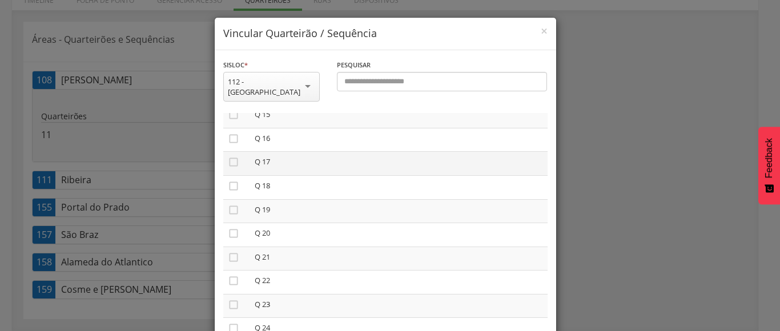
scroll to position [342, 0]
click at [230, 153] on icon "" at bounding box center [233, 158] width 11 height 11
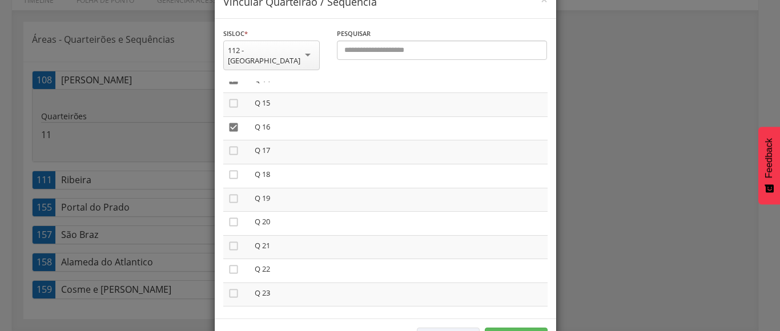
scroll to position [63, 0]
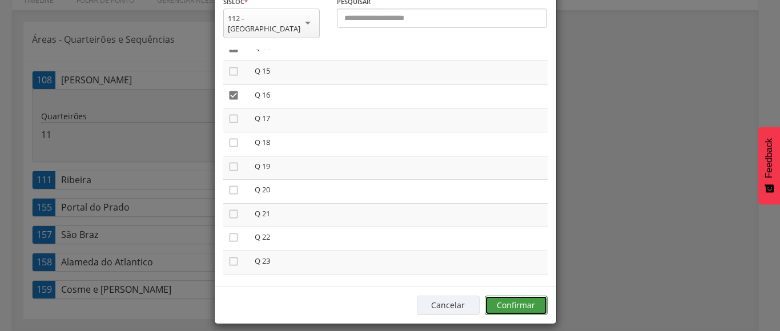
click at [501, 296] on button "Confirmar" at bounding box center [516, 305] width 63 height 19
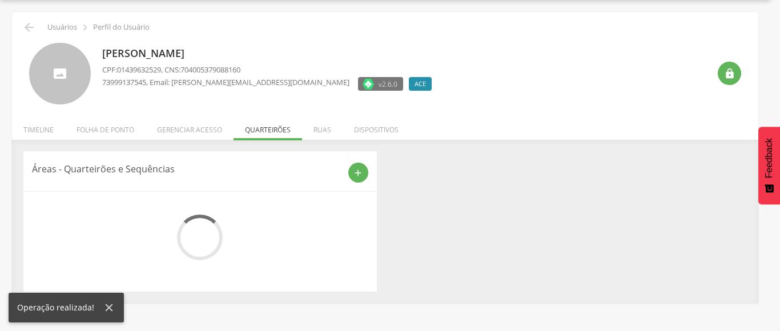
scroll to position [164, 0]
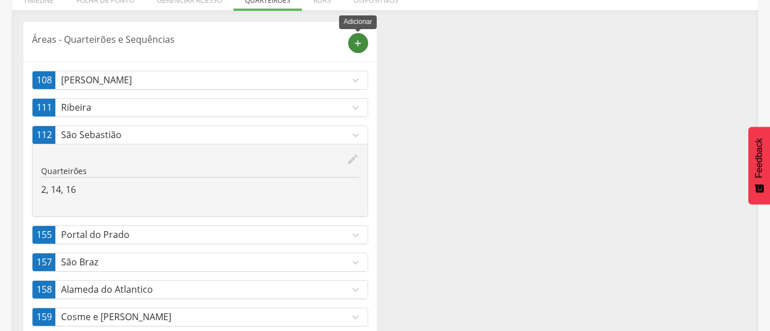
click at [356, 42] on icon "add" at bounding box center [358, 43] width 10 height 10
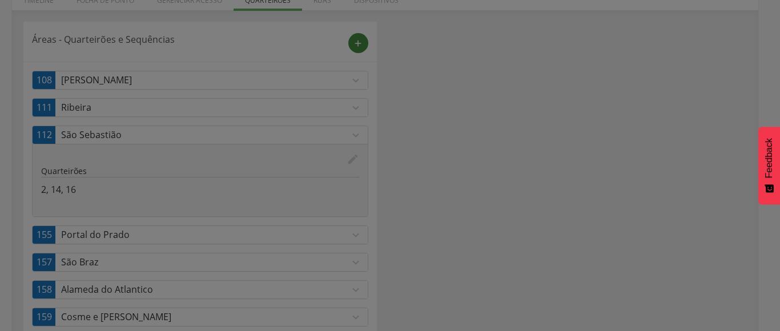
scroll to position [0, 0]
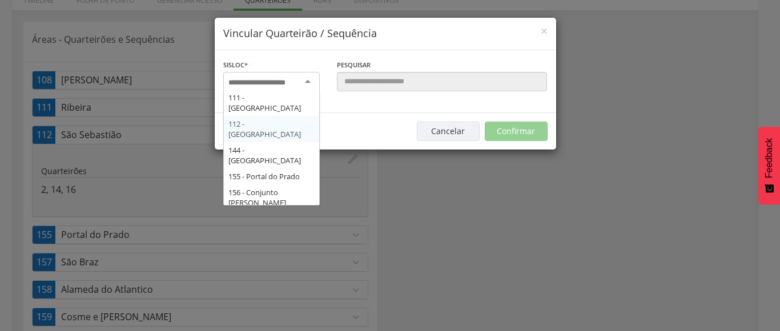
click at [305, 75] on div at bounding box center [271, 82] width 96 height 21
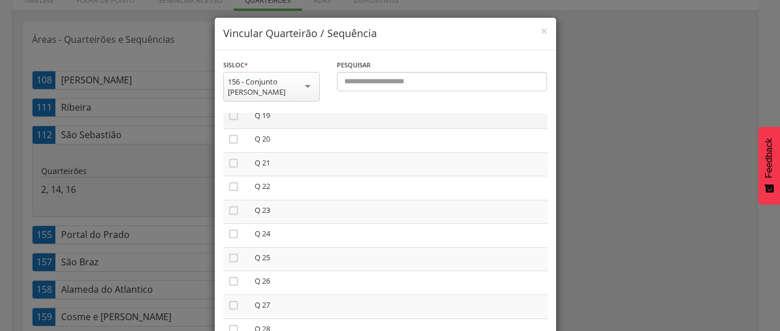
scroll to position [399, 0]
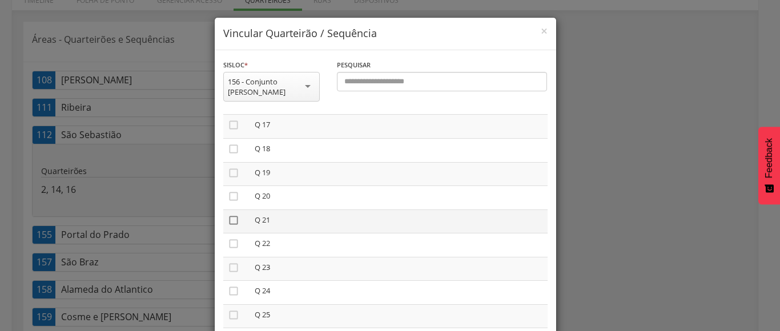
click at [228, 221] on icon "" at bounding box center [233, 220] width 11 height 11
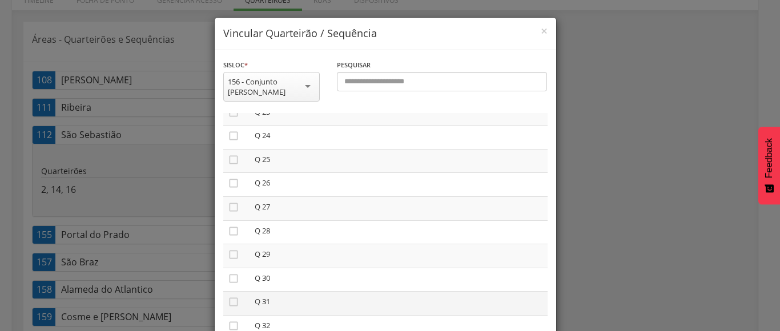
scroll to position [571, 0]
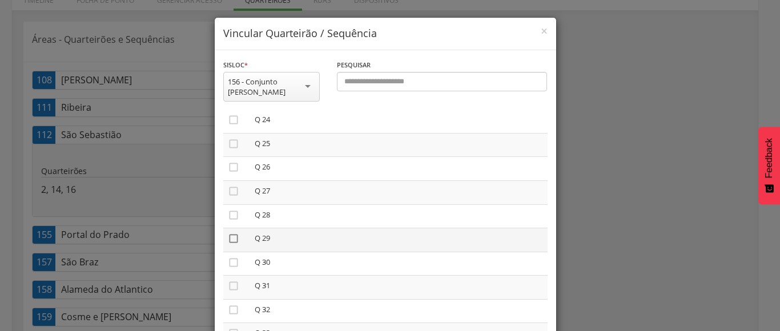
click at [228, 237] on icon "" at bounding box center [233, 238] width 11 height 11
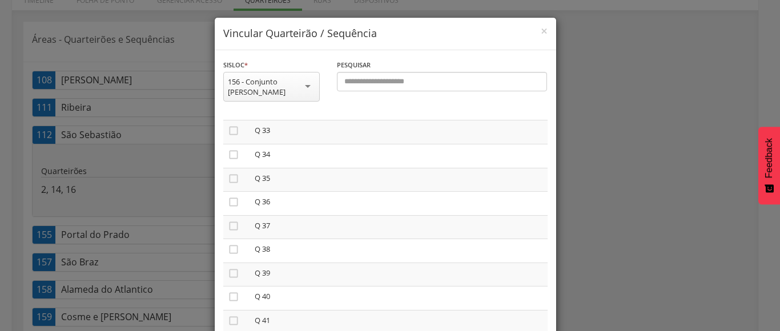
scroll to position [799, 0]
click at [228, 221] on icon "" at bounding box center [233, 223] width 11 height 11
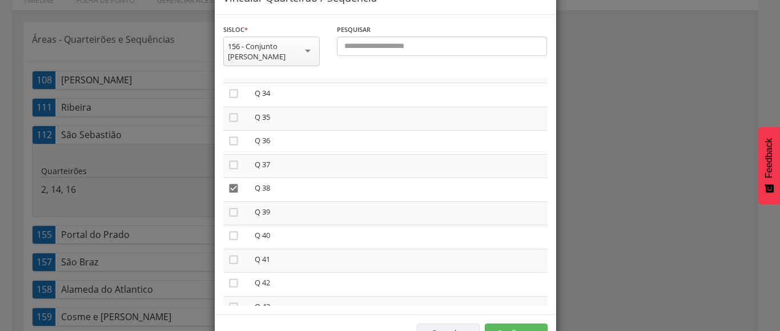
scroll to position [74, 0]
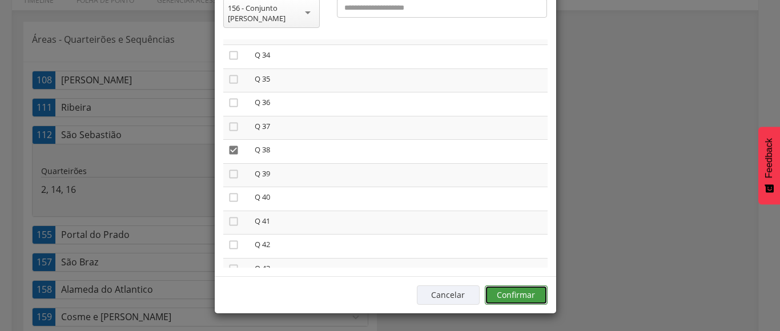
click at [510, 293] on button "Confirmar" at bounding box center [516, 294] width 63 height 19
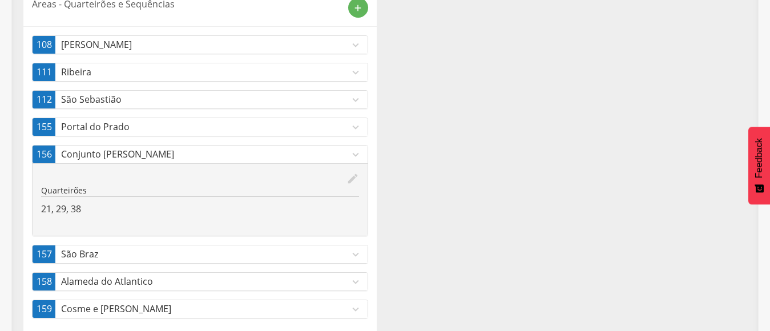
scroll to position [219, 0]
